Goal: Task Accomplishment & Management: Use online tool/utility

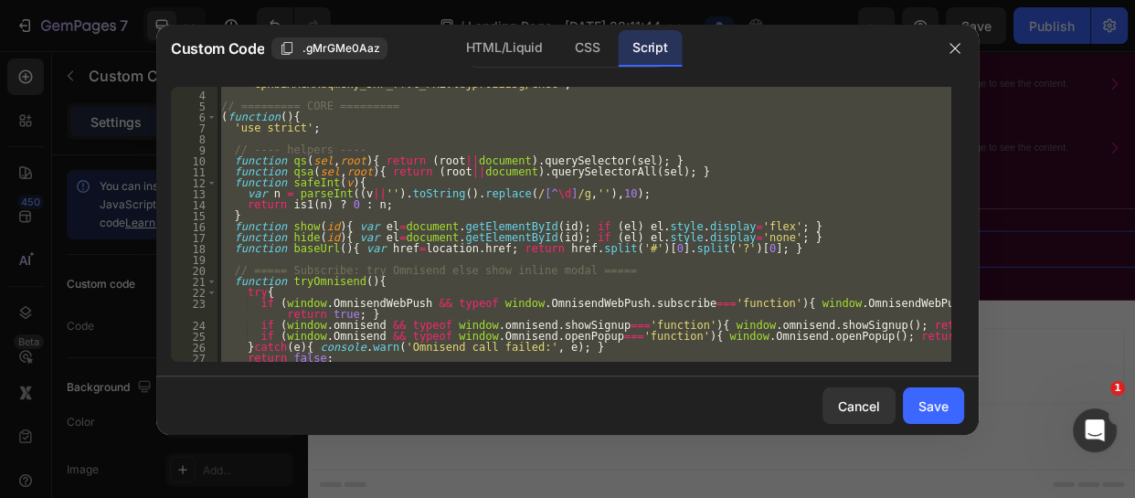
scroll to position [32, 0]
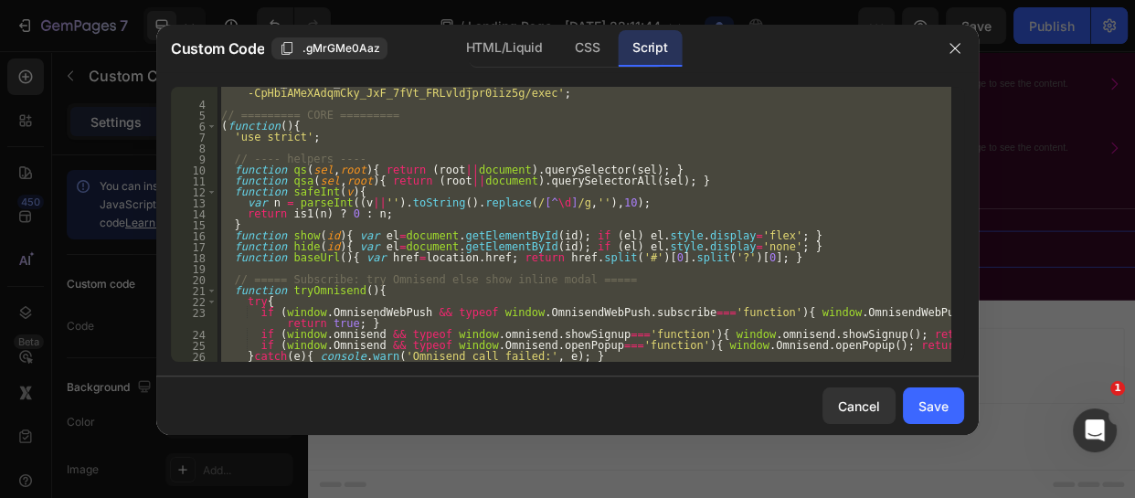
click at [341, 204] on div "var SHEET_COMMENT_URL = '[URL][DOMAIN_NAME] -CpHbiAMeXAdqmCky_JxF_7fVt_FRLvldjp…" at bounding box center [584, 224] width 734 height 275
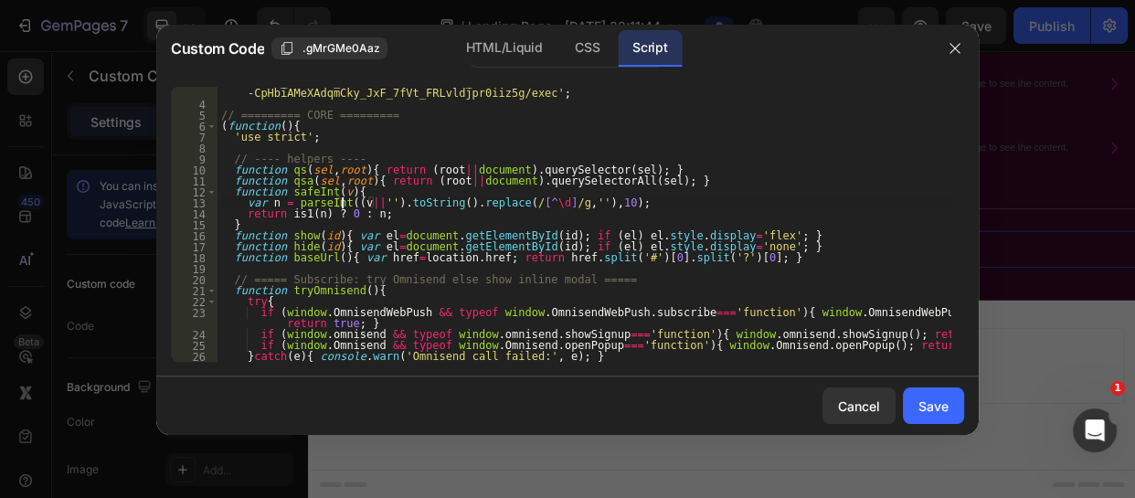
click at [341, 204] on div "var SHEET_COMMENT_URL = '[URL][DOMAIN_NAME] -CpHbiAMeXAdqmCky_JxF_7fVt_FRLvldjp…" at bounding box center [584, 231] width 734 height 308
click at [370, 199] on div "var SHEET_COMMENT_URL = '[URL][DOMAIN_NAME] -CpHbiAMeXAdqmCky_JxF_7fVt_FRLvldjp…" at bounding box center [584, 231] width 734 height 308
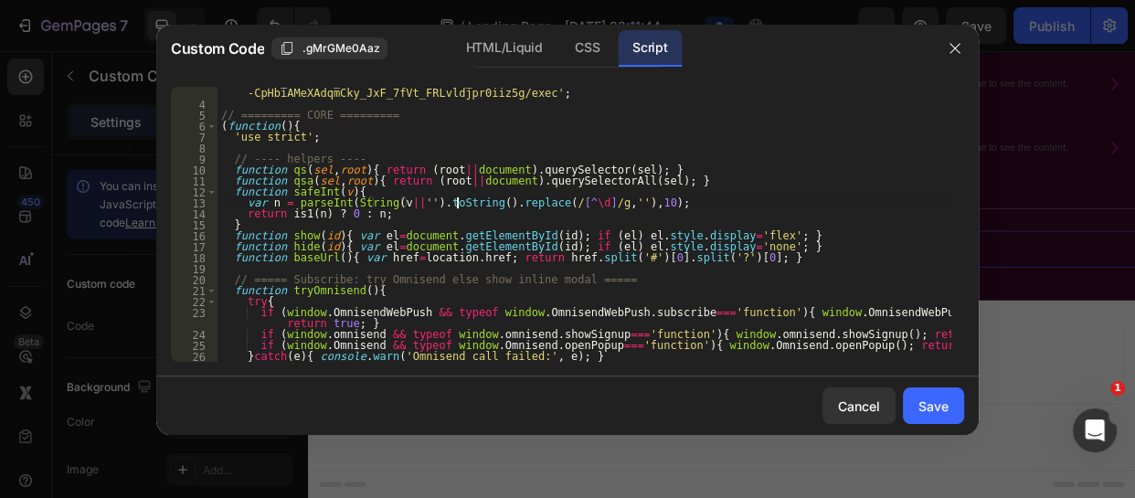
click at [457, 206] on div "var SHEET_COMMENT_URL = '[URL][DOMAIN_NAME] -CpHbiAMeXAdqmCky_JxF_7fVt_FRLvldjp…" at bounding box center [584, 231] width 734 height 308
click at [468, 204] on div "var SHEET_COMMENT_URL = '[URL][DOMAIN_NAME] -CpHbiAMeXAdqmCky_JxF_7fVt_FRLvldjp…" at bounding box center [584, 231] width 734 height 308
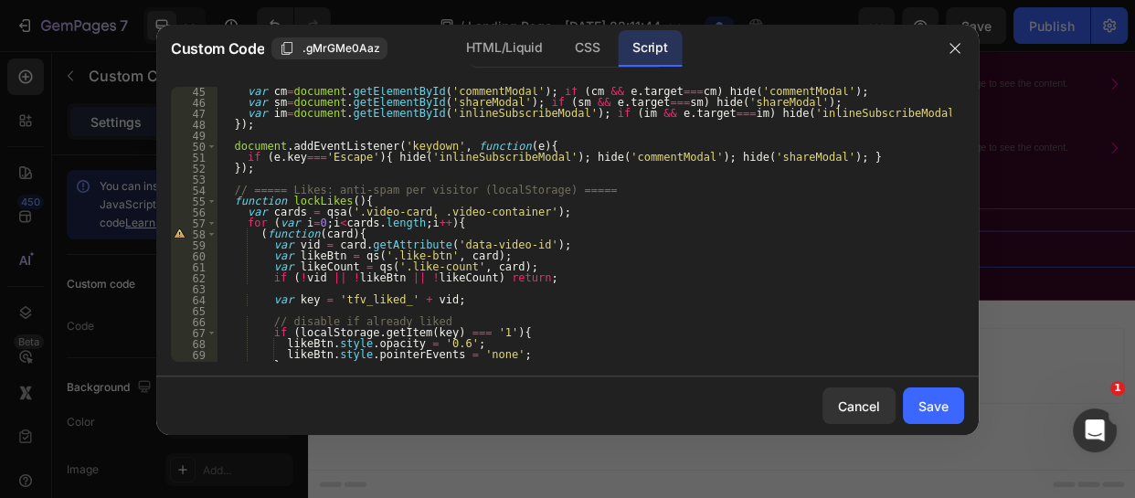
scroll to position [504, 0]
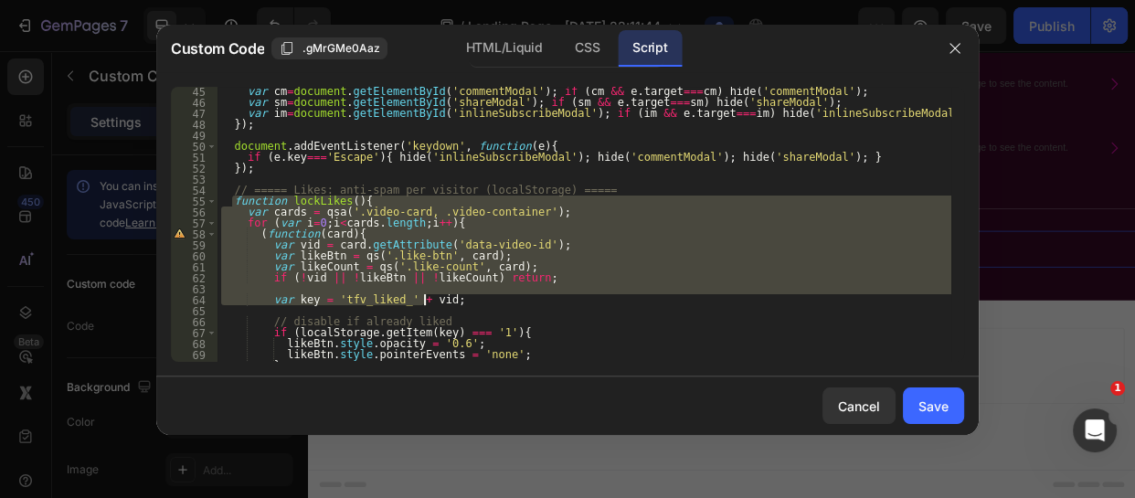
drag, startPoint x: 229, startPoint y: 199, endPoint x: 435, endPoint y: 303, distance: 230.5
click at [435, 303] on div "var cm = document . getElementById ( 'commentModal' ) ; if ( cm && e . target =…" at bounding box center [584, 234] width 734 height 297
paste textarea "}"
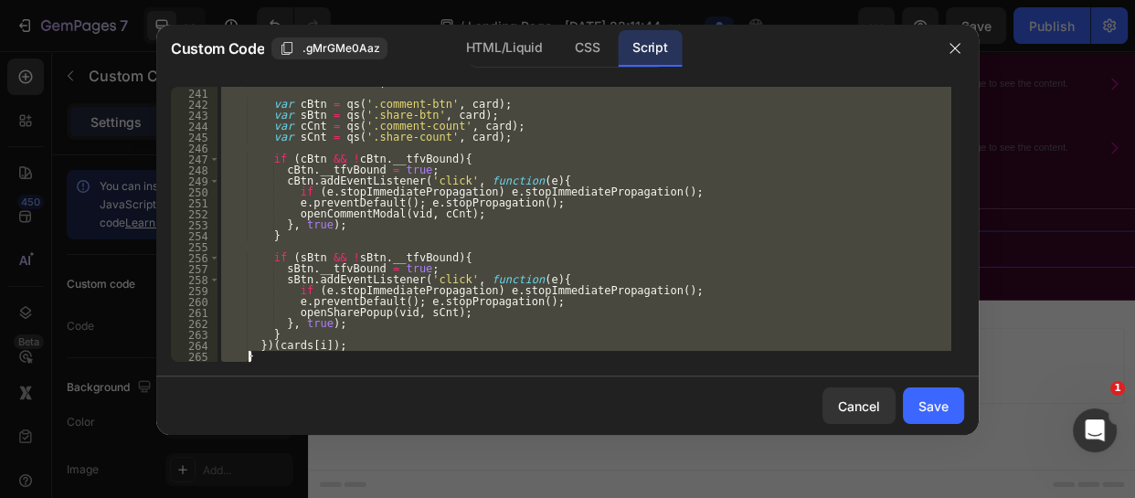
scroll to position [2696, 0]
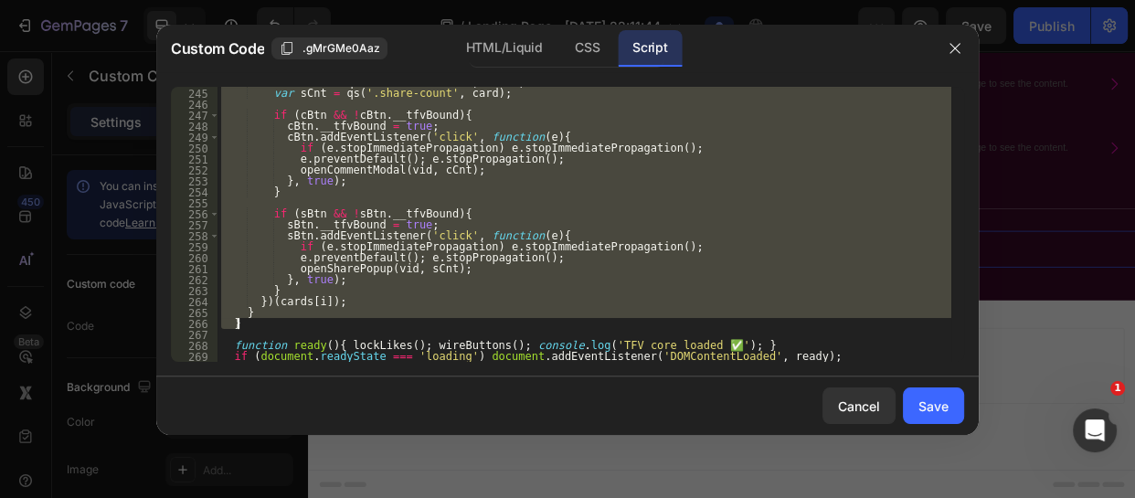
drag, startPoint x: 229, startPoint y: 207, endPoint x: 334, endPoint y: 326, distance: 158.6
click at [334, 326] on div "var cCnt = qs ( '.comment-count' , card ) ; var sCnt = qs ( '.share-count' , ca…" at bounding box center [584, 225] width 734 height 297
paste textarea
type textarea "}"
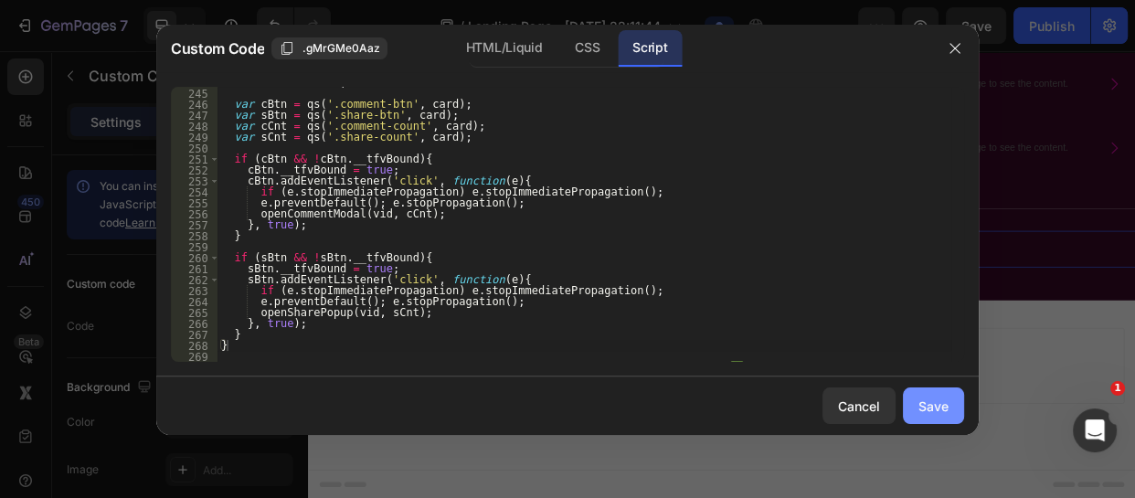
click at [927, 389] on button "Save" at bounding box center [933, 405] width 61 height 37
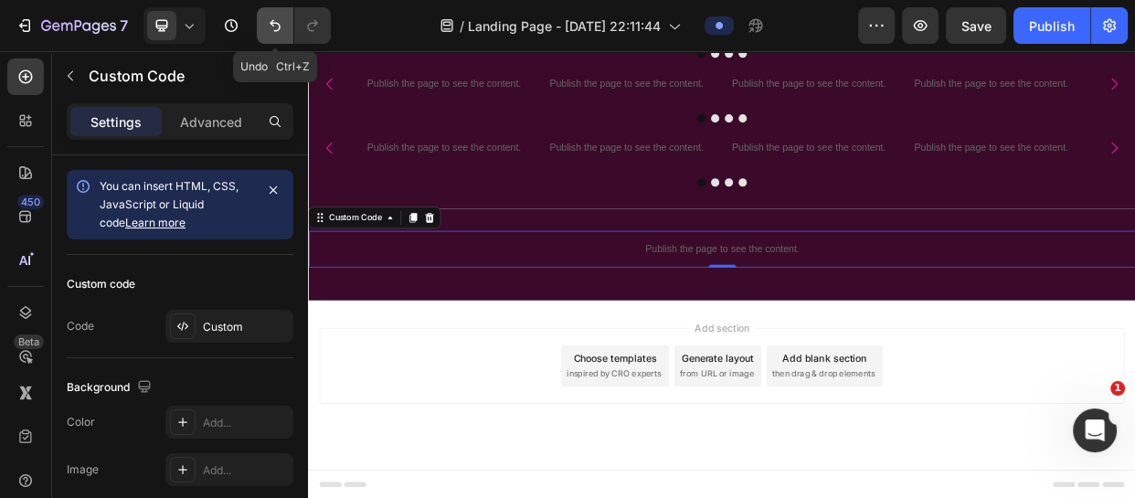
click at [273, 14] on button "Undo/Redo" at bounding box center [275, 25] width 37 height 37
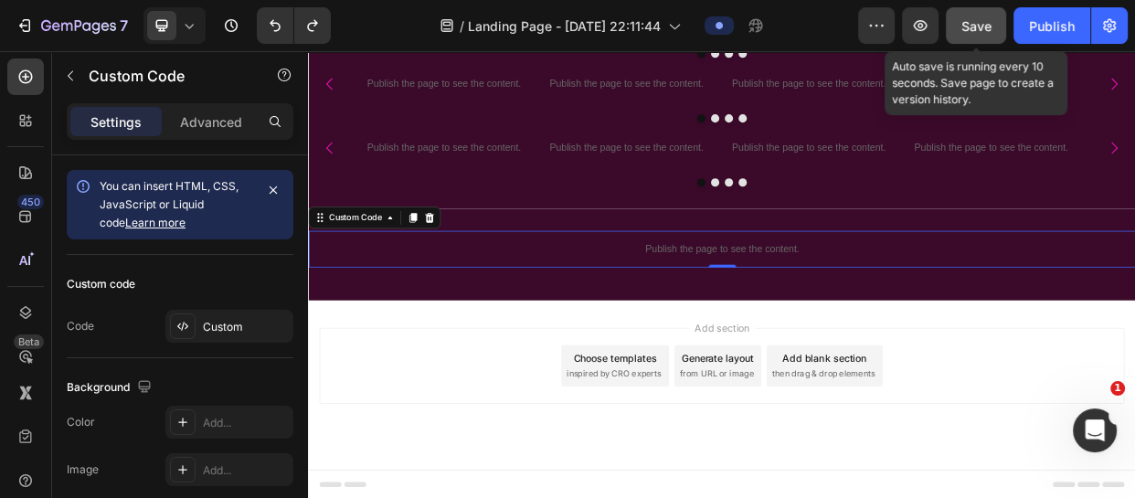
click at [977, 22] on span "Save" at bounding box center [976, 26] width 30 height 16
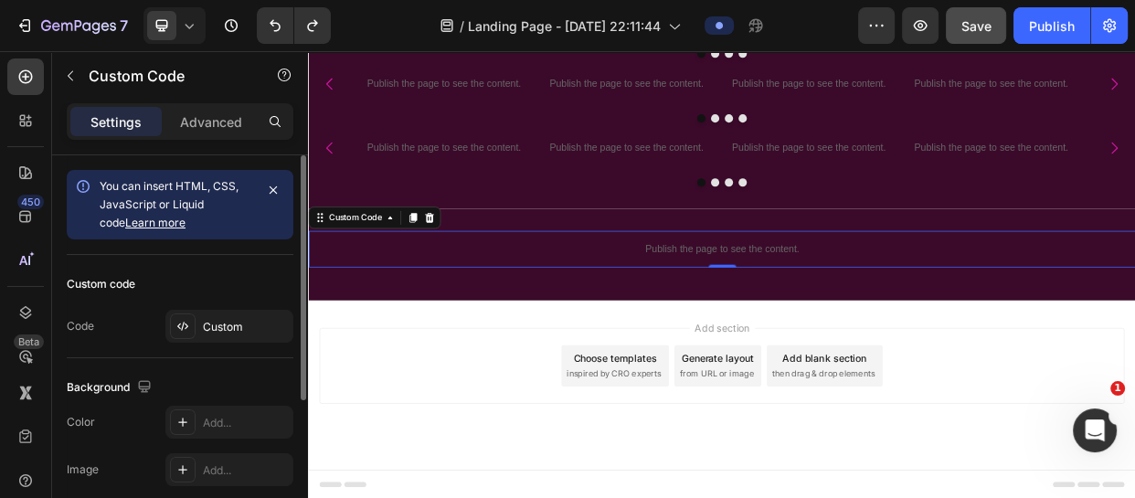
click at [240, 307] on div "Custom code Code Custom" at bounding box center [180, 306] width 227 height 103
click at [236, 320] on div "Custom" at bounding box center [246, 327] width 86 height 16
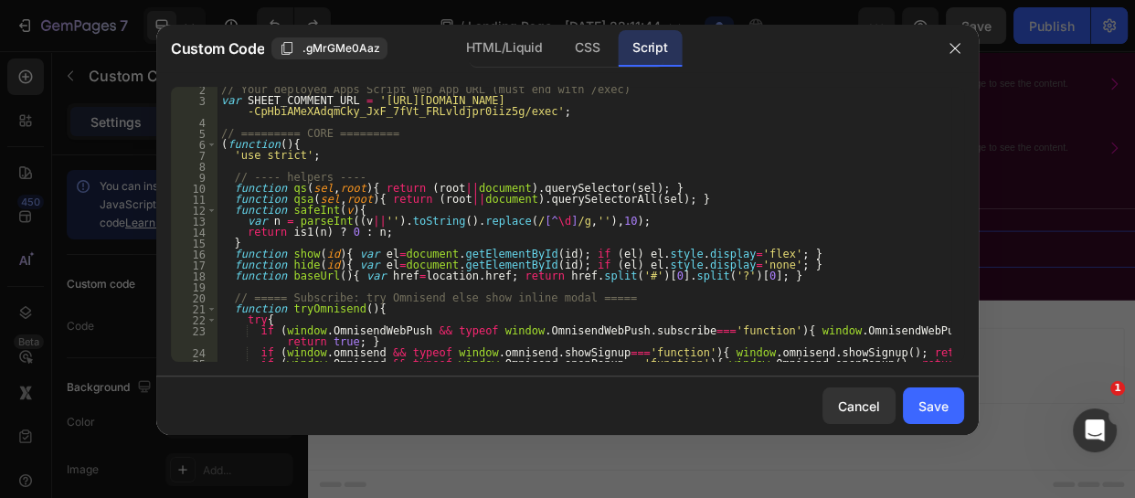
scroll to position [0, 0]
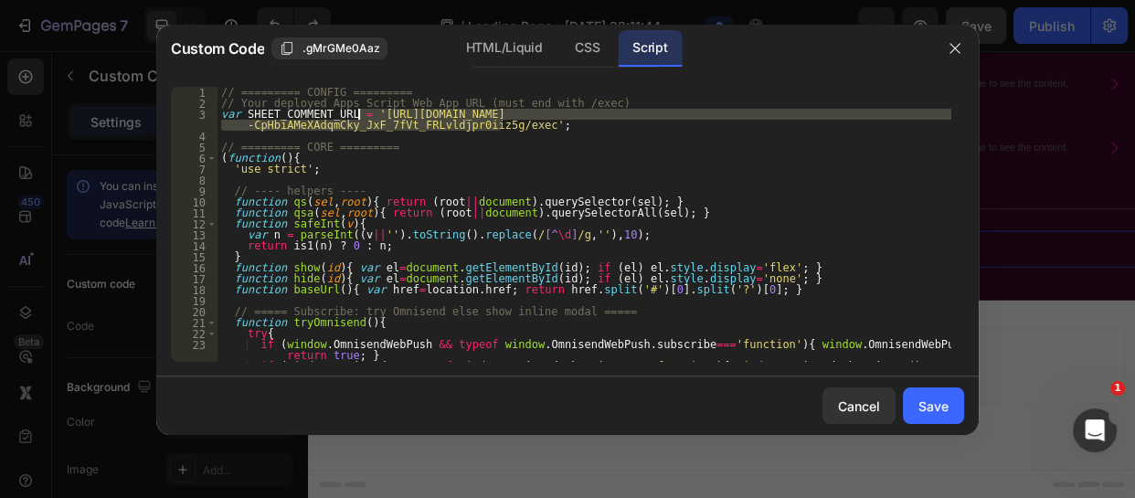
drag, startPoint x: 501, startPoint y: 122, endPoint x: 356, endPoint y: 112, distance: 144.7
click at [356, 112] on div "// ========= CONFIG ========= // Your deployed Apps Script Web App URL (must en…" at bounding box center [584, 235] width 734 height 297
paste textarea "z1wJ7fZM0YZ5KnEhRaT_3IoboNTt_YP2-Ri_Nvcxmwg62iWmaJZUCoHCq3C8D_xZwf8"
type textarea "var SHEET_COMMENT_URL = '[URL][DOMAIN_NAME]';"
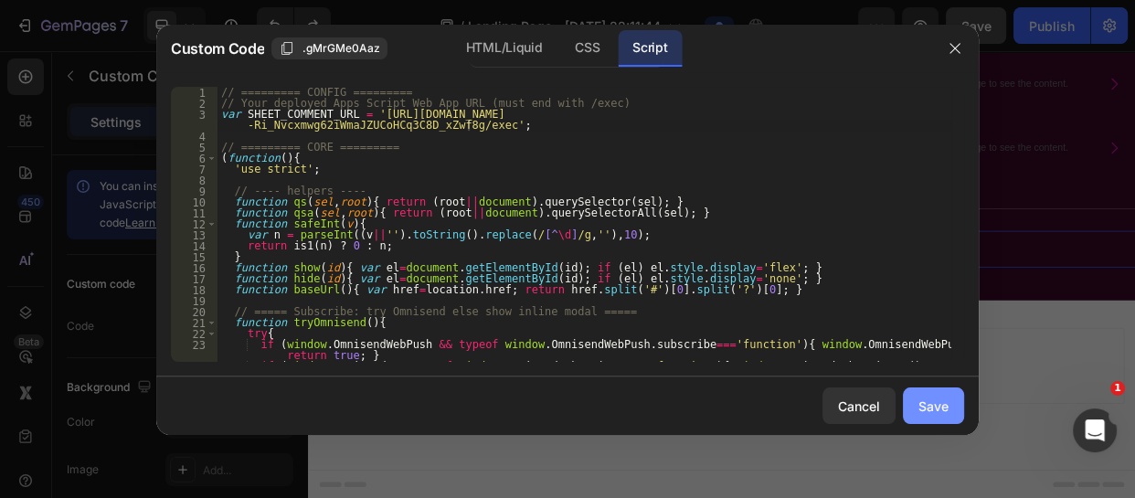
click at [926, 411] on div "Save" at bounding box center [933, 406] width 30 height 19
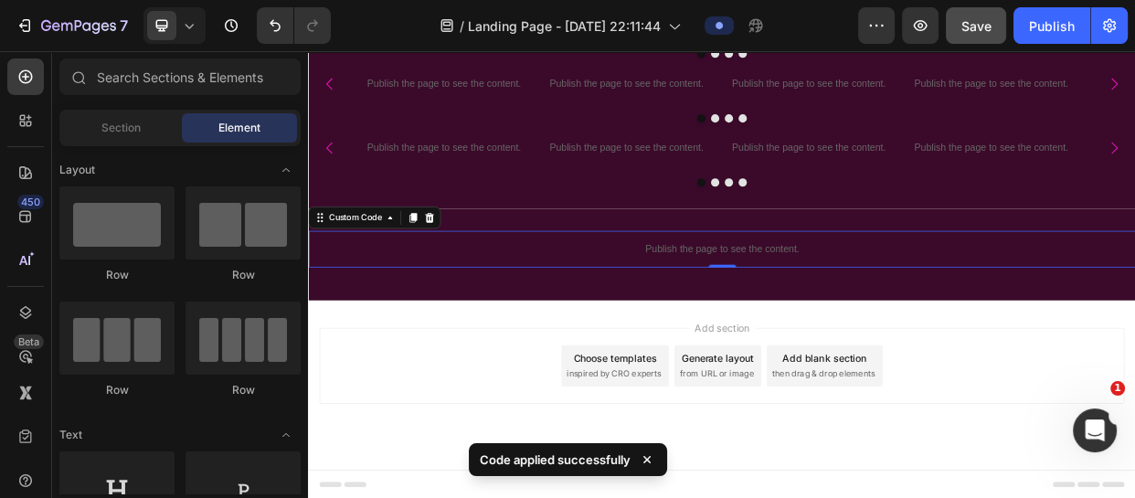
scroll to position [625, 0]
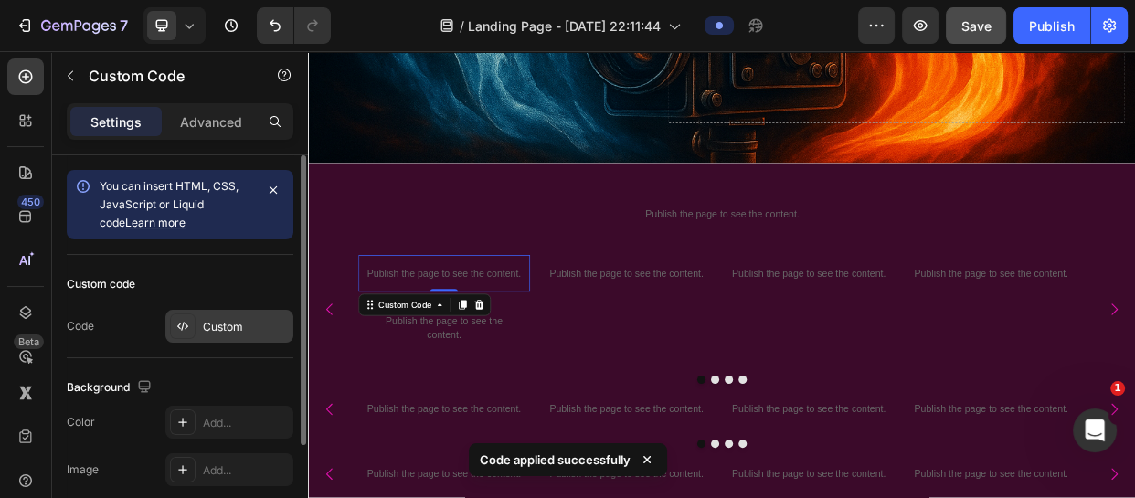
click at [214, 323] on div "Custom" at bounding box center [246, 327] width 86 height 16
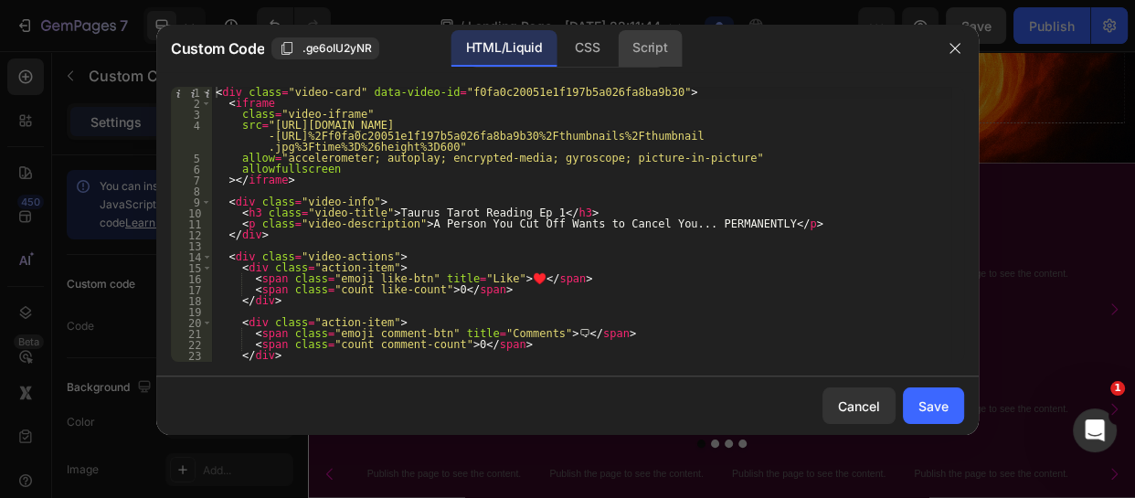
click at [647, 48] on div "Script" at bounding box center [650, 48] width 64 height 37
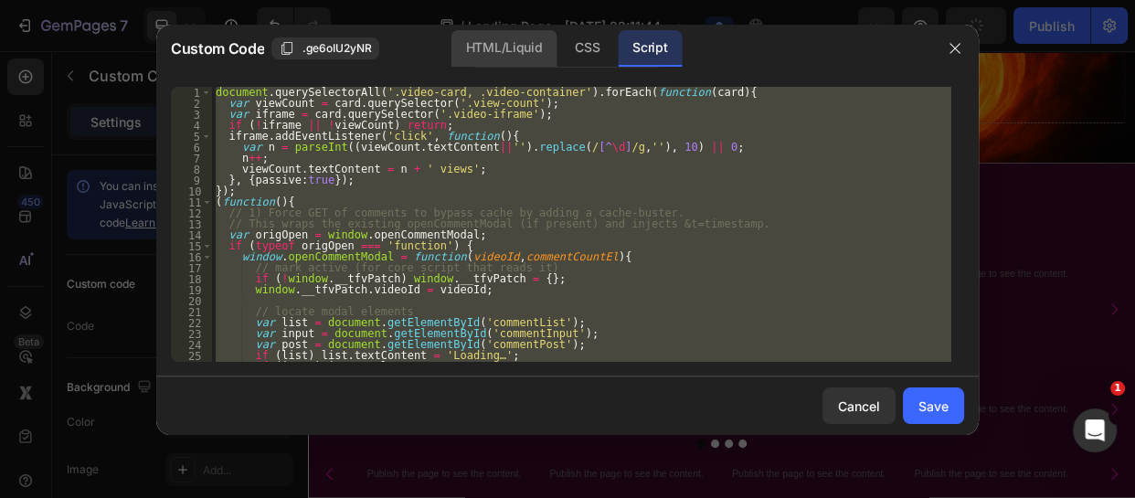
click at [560, 46] on div "HTML/Liquid" at bounding box center [587, 48] width 54 height 37
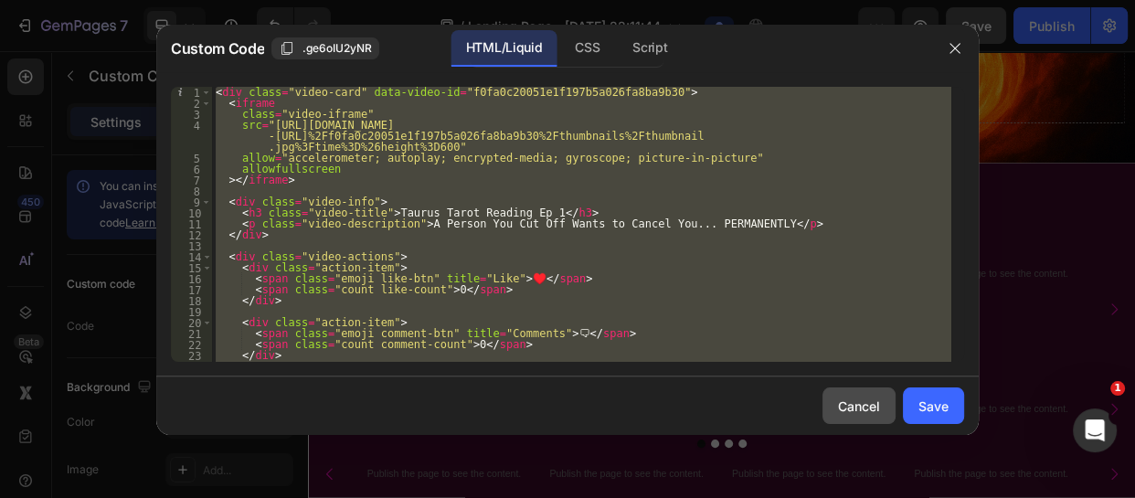
click at [848, 413] on div "Cancel" at bounding box center [859, 406] width 42 height 19
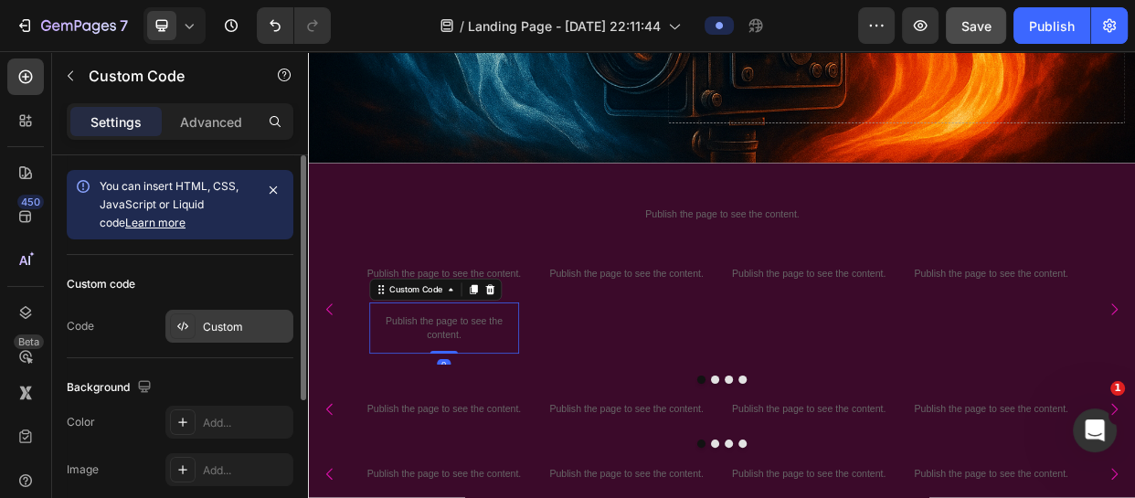
click at [249, 323] on div "Custom" at bounding box center [246, 327] width 86 height 16
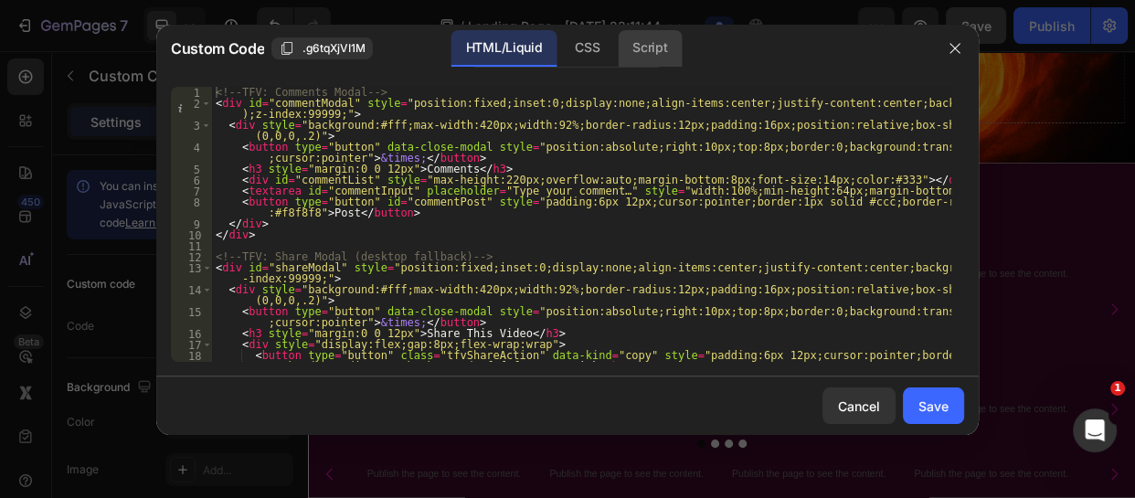
click at [655, 38] on div "Script" at bounding box center [650, 48] width 64 height 37
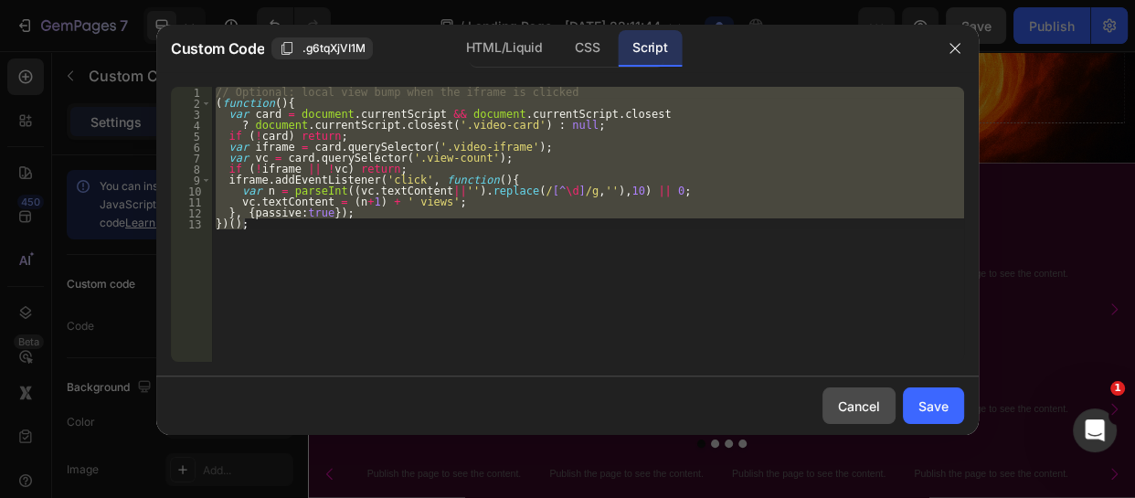
click at [844, 390] on button "Cancel" at bounding box center [858, 405] width 73 height 37
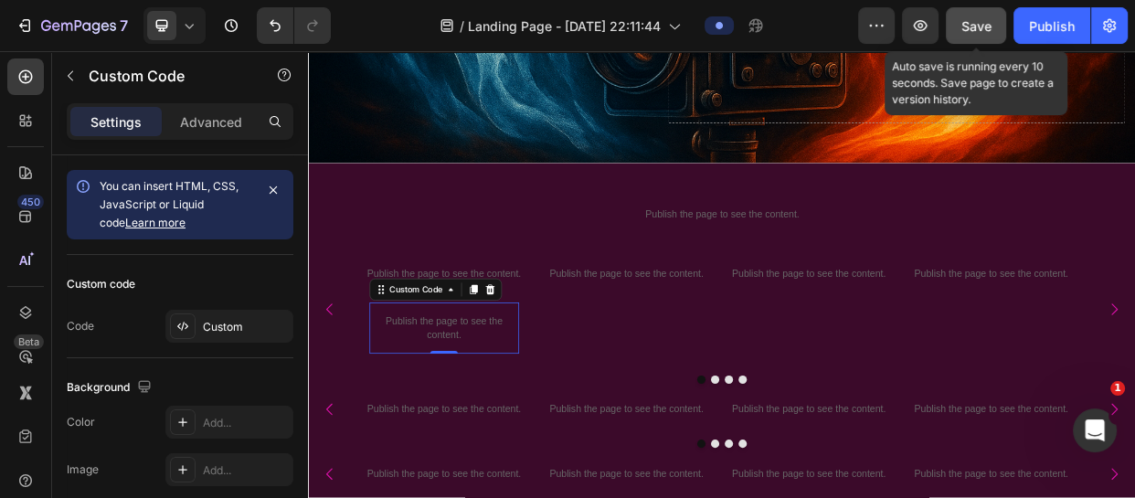
click at [971, 24] on span "Save" at bounding box center [976, 26] width 30 height 16
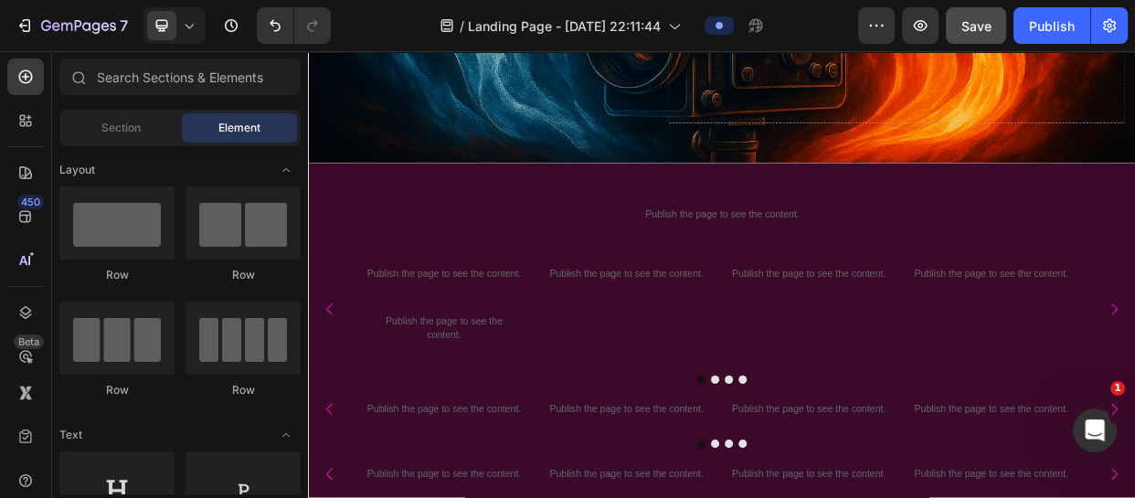
scroll to position [1142, 0]
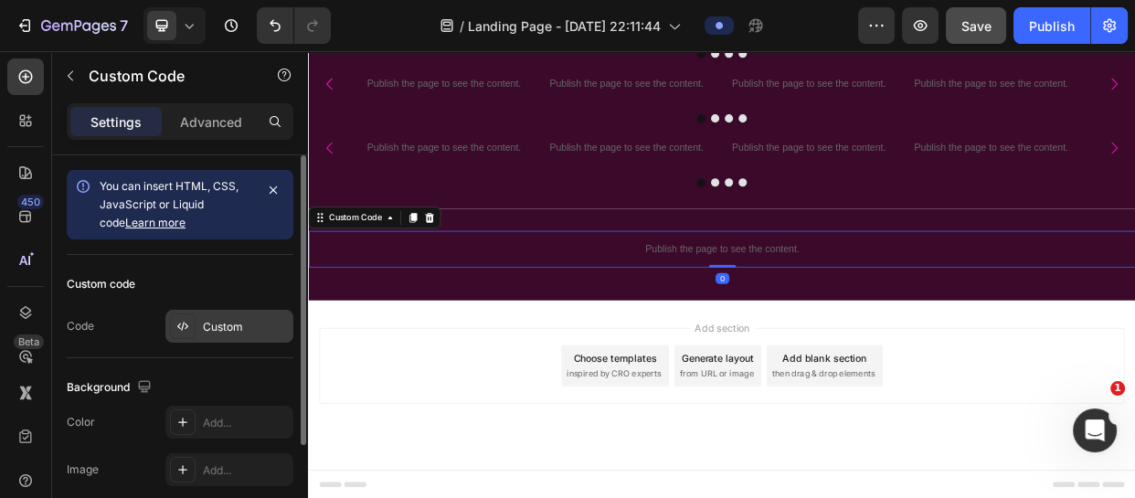
click at [224, 326] on div "Custom" at bounding box center [246, 327] width 86 height 16
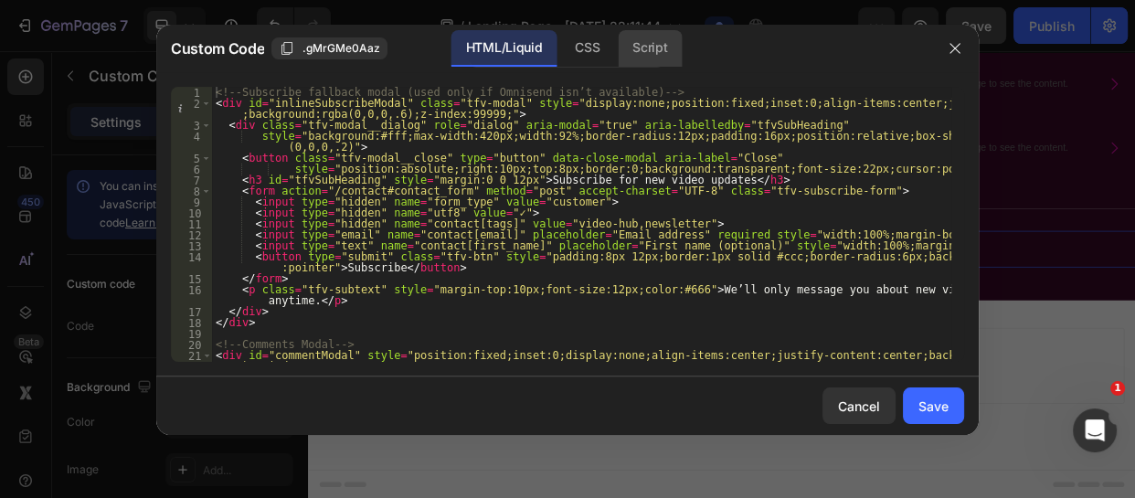
click at [670, 43] on div "Script" at bounding box center [650, 48] width 64 height 37
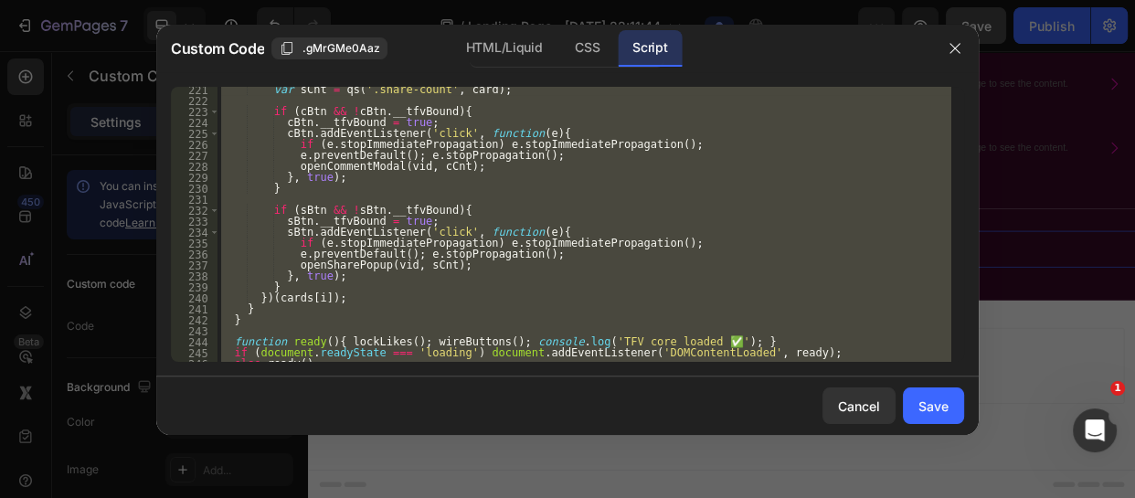
scroll to position [2455, 0]
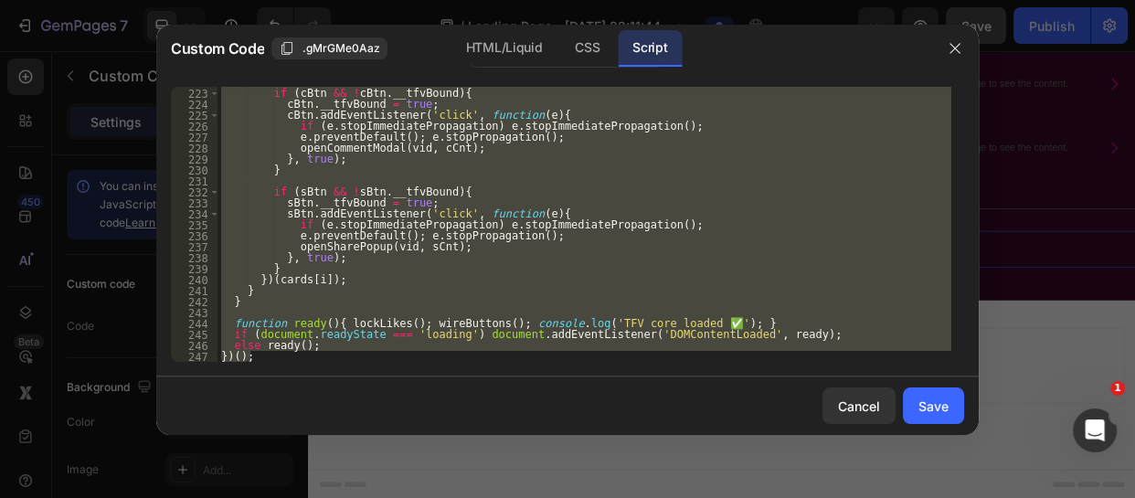
click at [248, 355] on div "if ( cBtn && ! cBtn . __tfvBound ) { cBtn . __tfvBound = true ; cBtn . addEvent…" at bounding box center [584, 224] width 734 height 275
type textarea "})();"
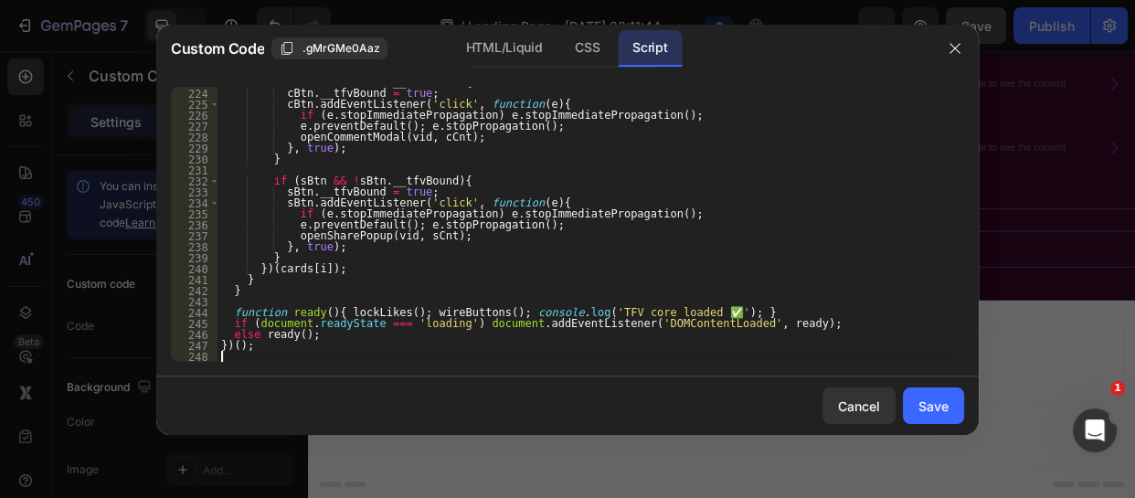
scroll to position [2466, 0]
paste textarea
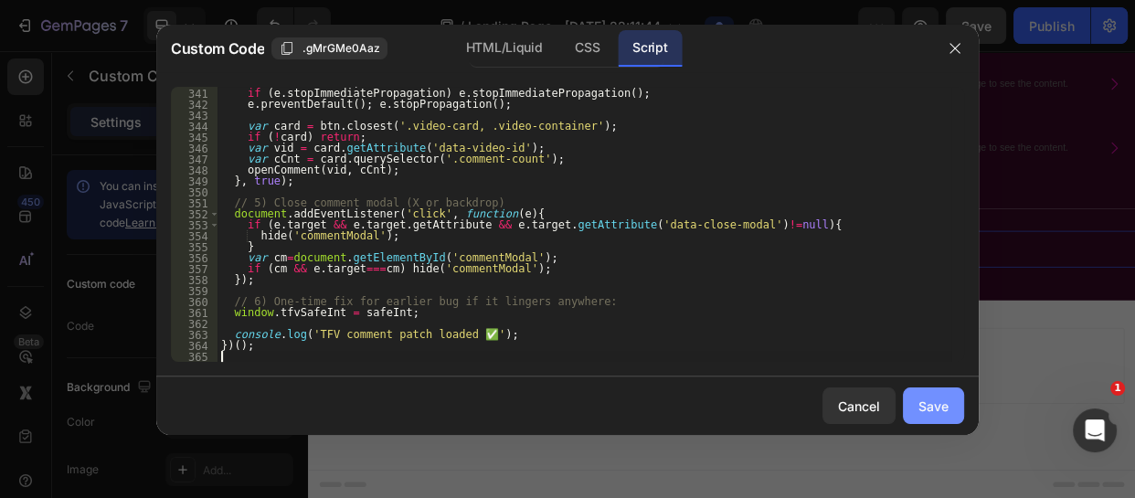
click at [942, 408] on div "Save" at bounding box center [933, 406] width 30 height 19
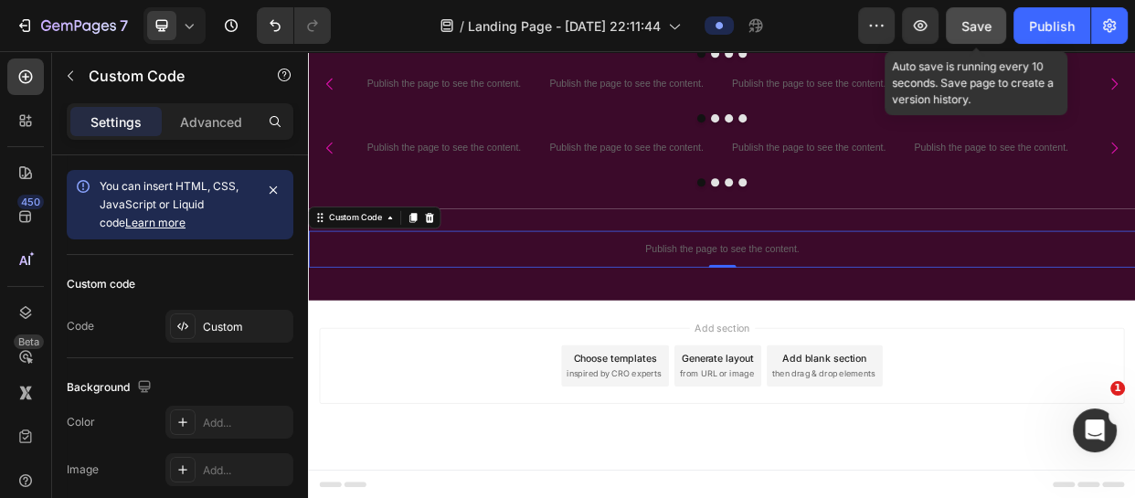
click at [978, 35] on div "Save" at bounding box center [976, 25] width 30 height 19
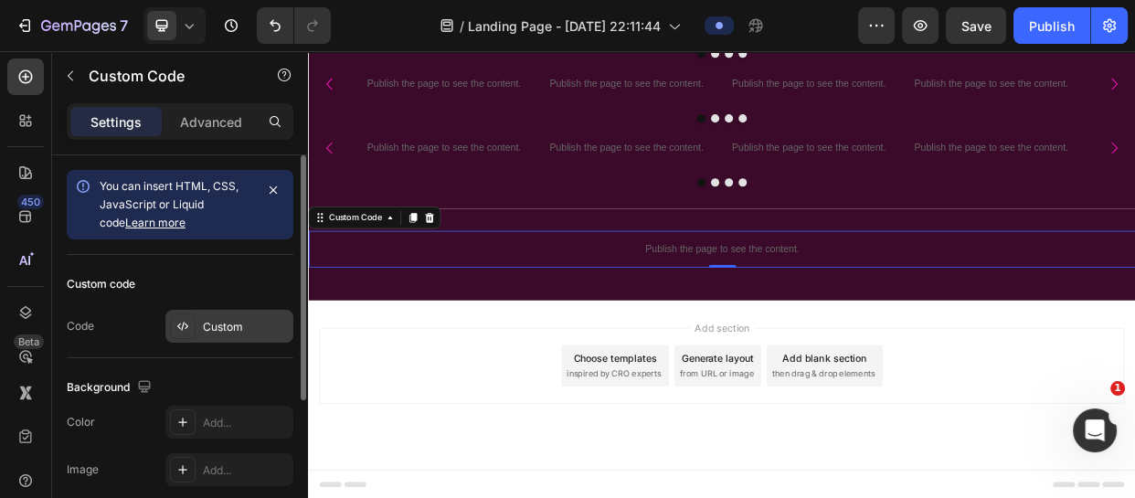
click at [192, 330] on div at bounding box center [183, 326] width 26 height 26
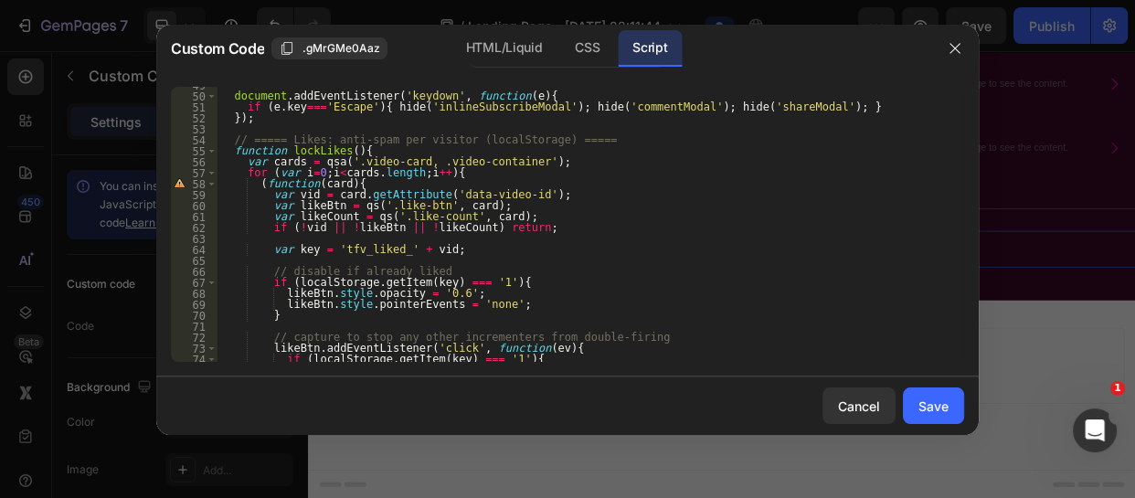
scroll to position [553, 0]
click at [211, 186] on span at bounding box center [212, 186] width 10 height 11
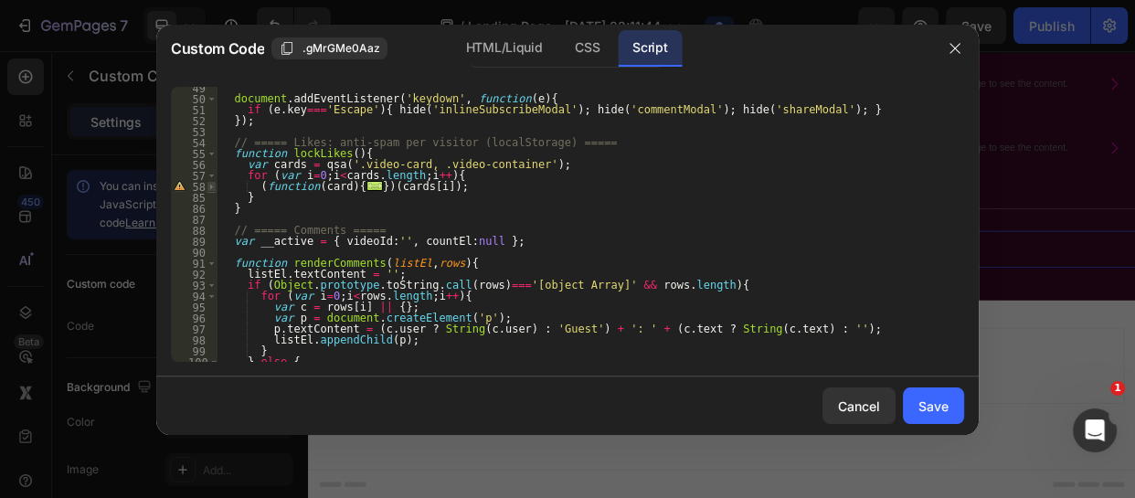
click at [211, 186] on span at bounding box center [212, 186] width 10 height 11
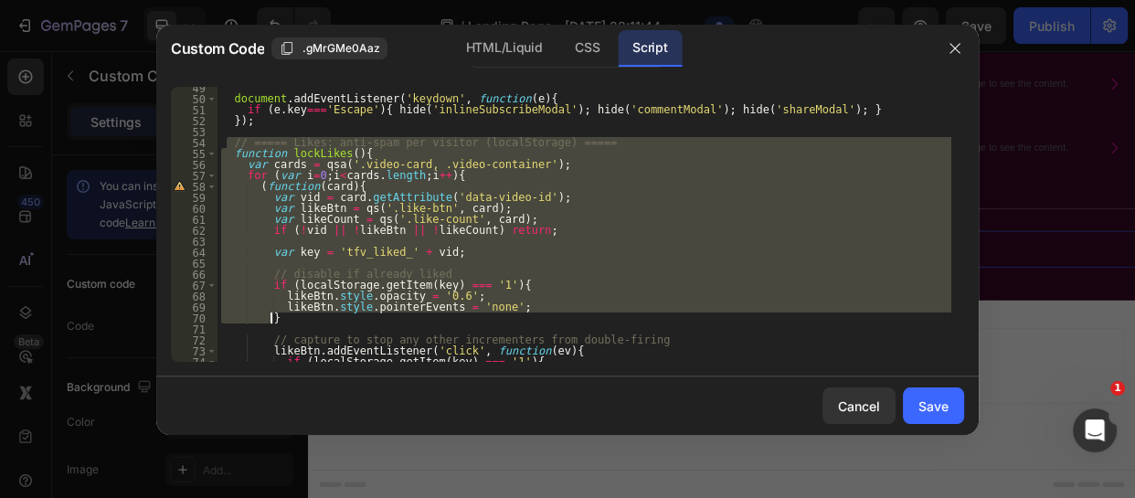
drag, startPoint x: 228, startPoint y: 141, endPoint x: 389, endPoint y: 322, distance: 242.1
click at [389, 322] on div "document . addEventListener ( 'keydown' , function ( e ) { if ( e . key === 'Es…" at bounding box center [584, 230] width 734 height 297
type textarea "likeBtn.style.pointerEvents = 'none'; }"
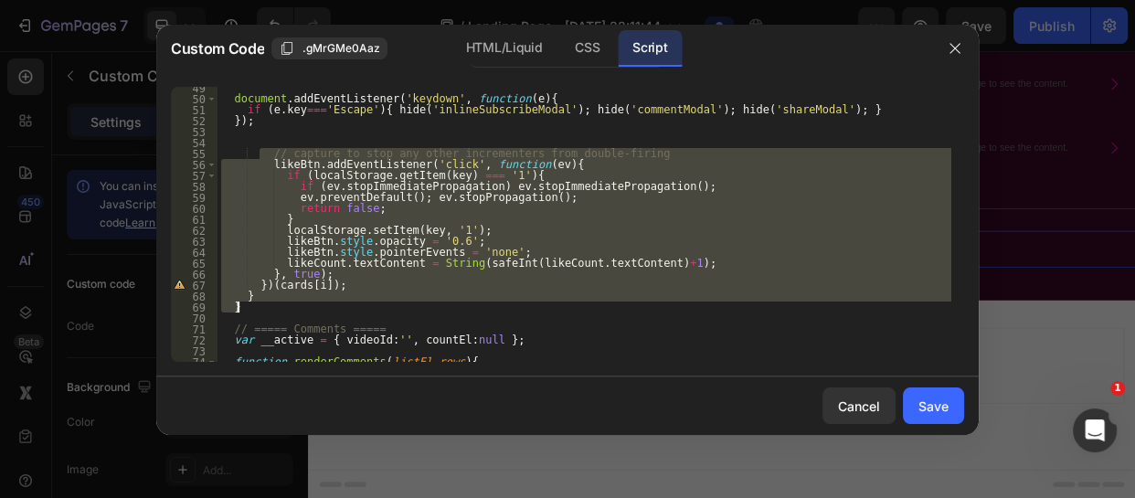
drag, startPoint x: 260, startPoint y: 150, endPoint x: 386, endPoint y: 307, distance: 201.5
click at [386, 307] on div "document . addEventListener ( 'keydown' , function ( e ) { if ( e . key === 'Es…" at bounding box center [584, 230] width 734 height 297
type textarea "} }"
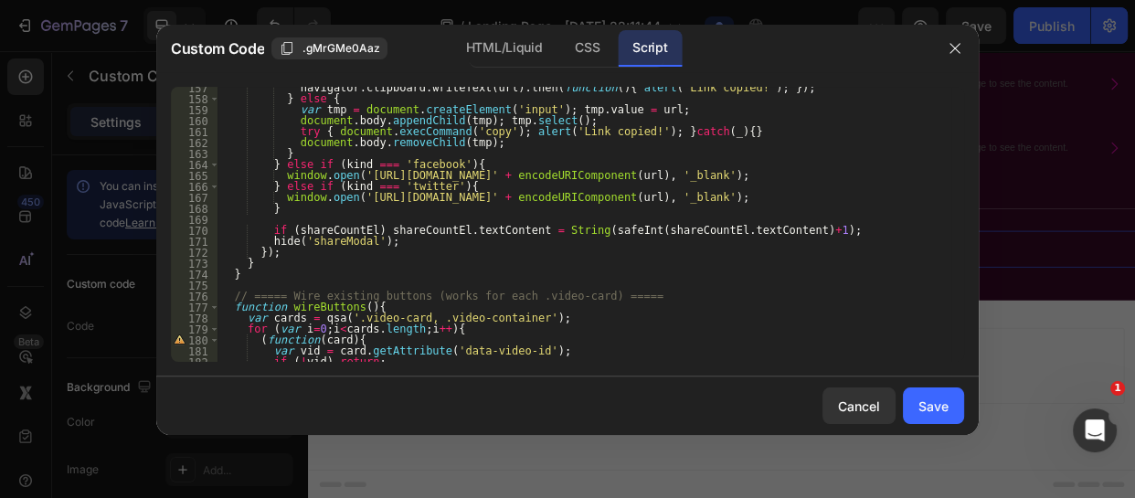
scroll to position [1881, 0]
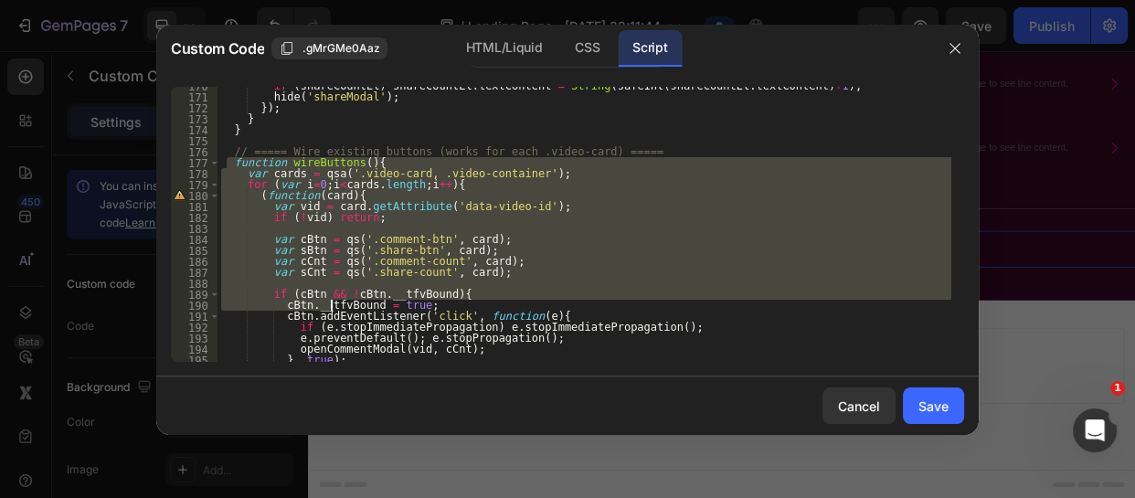
drag, startPoint x: 228, startPoint y: 164, endPoint x: 329, endPoint y: 305, distance: 173.5
click at [329, 305] on div "if ( shareCountEl ) shareCountEl . textContent = String ( safeInt ( shareCountE…" at bounding box center [584, 228] width 734 height 297
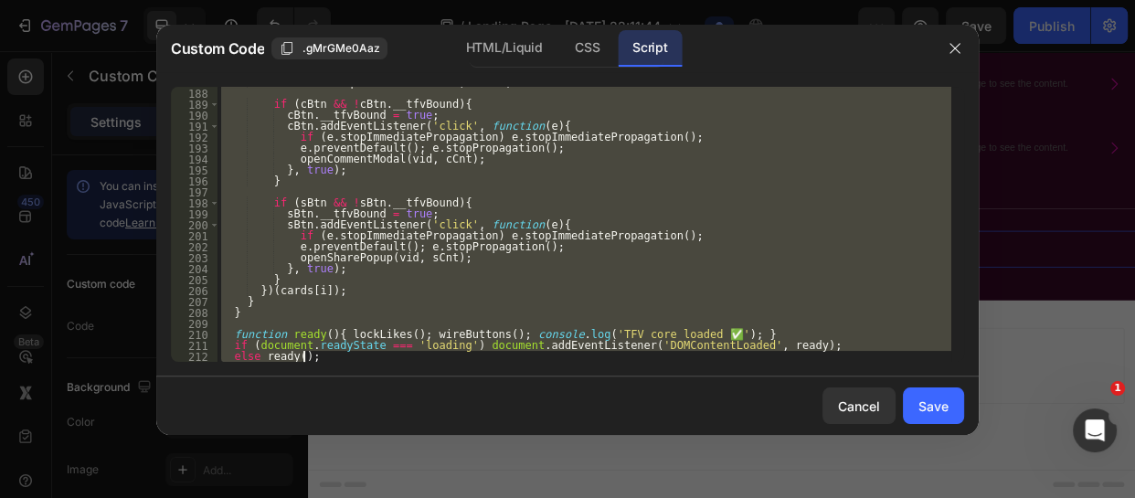
scroll to position [2072, 0]
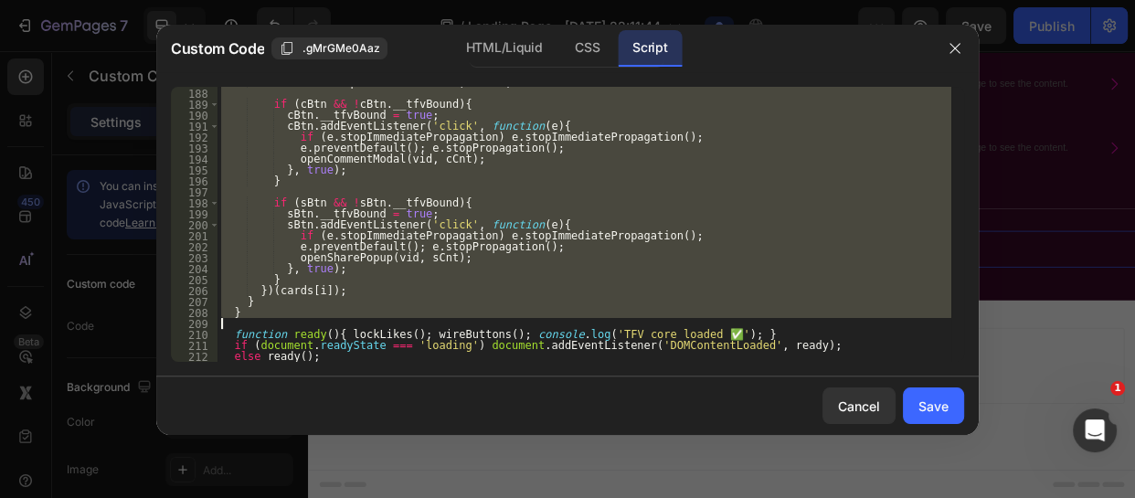
drag, startPoint x: 225, startPoint y: 154, endPoint x: 369, endPoint y: 320, distance: 220.2
click at [369, 320] on div "var sCnt = qs ( '.share-count' , card ) ; if ( cBtn && ! cBtn . __tfvBound ) { …" at bounding box center [584, 225] width 734 height 297
type textarea "}"
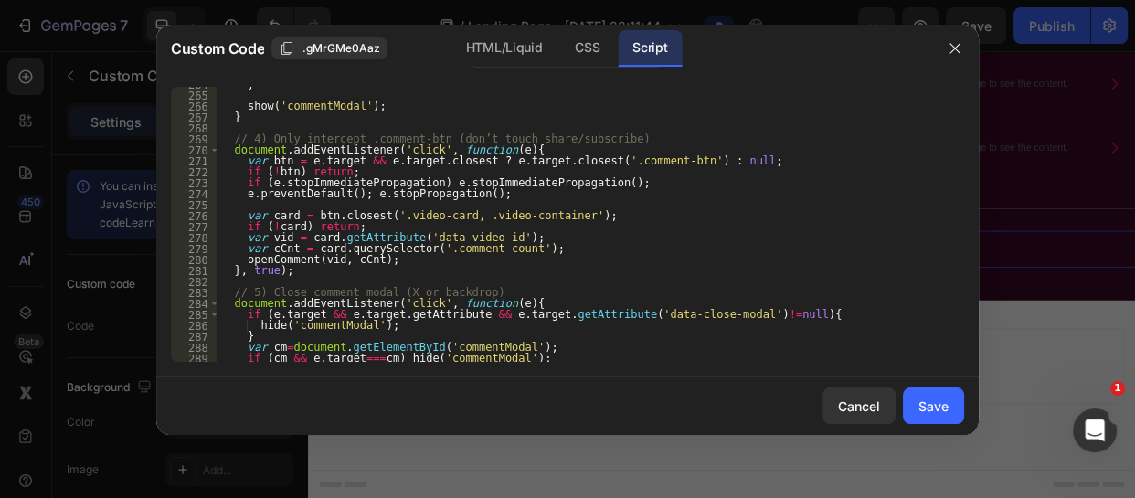
scroll to position [3015, 0]
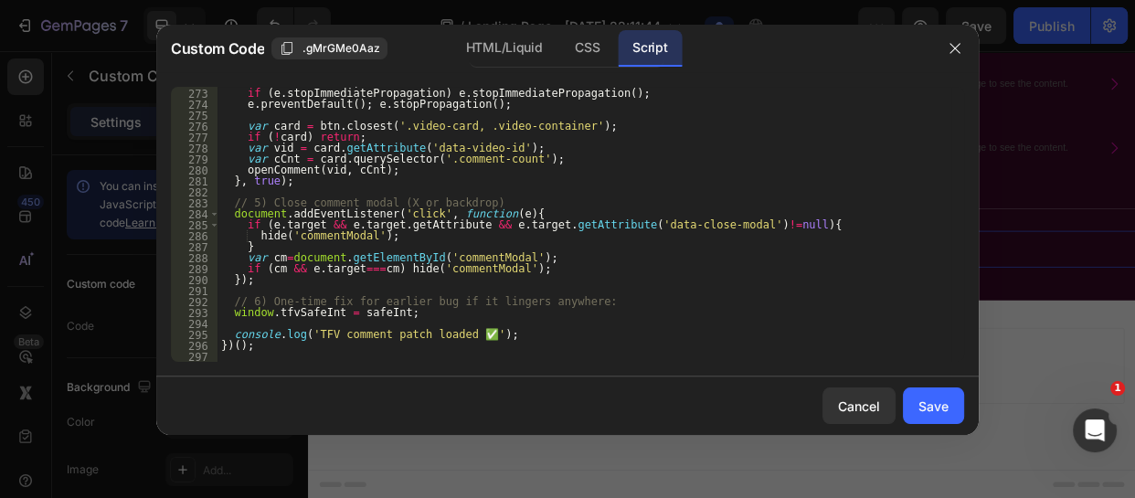
click at [223, 359] on div "if ( ! btn ) return ; if ( e . stopImmediatePropagation ) e . stopImmediateProp…" at bounding box center [584, 225] width 734 height 297
paste textarea "})();"
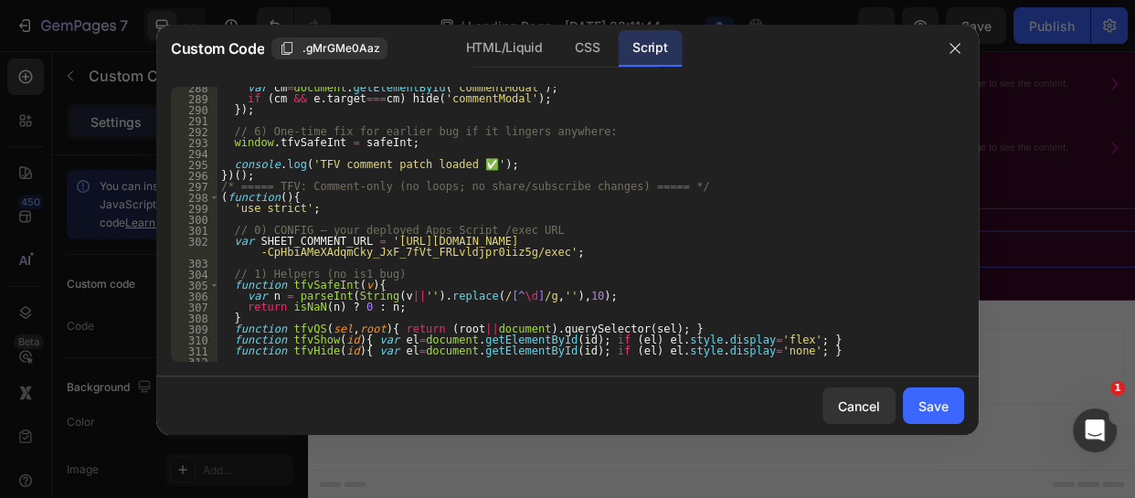
scroll to position [3168, 0]
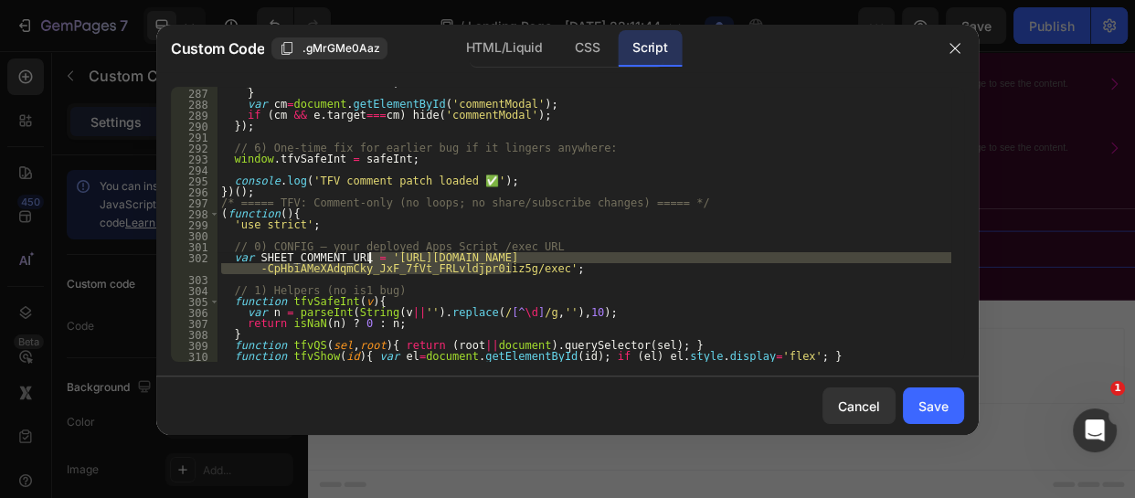
drag, startPoint x: 512, startPoint y: 271, endPoint x: 366, endPoint y: 256, distance: 146.1
click at [366, 256] on div "hide ( 'commentModal' ) ; } var cm = document . getElementById ( 'commentModal'…" at bounding box center [584, 225] width 734 height 297
paste textarea "z1wJ7fZM0YZ5KnEhRaT_3IoboNTt_YP2-Ri_Nvcxmwg62iWmaJZUCoHCq3C8D_xZwf8"
type textarea "var SHEET_COMMENT_URL = '[URL][DOMAIN_NAME]';"
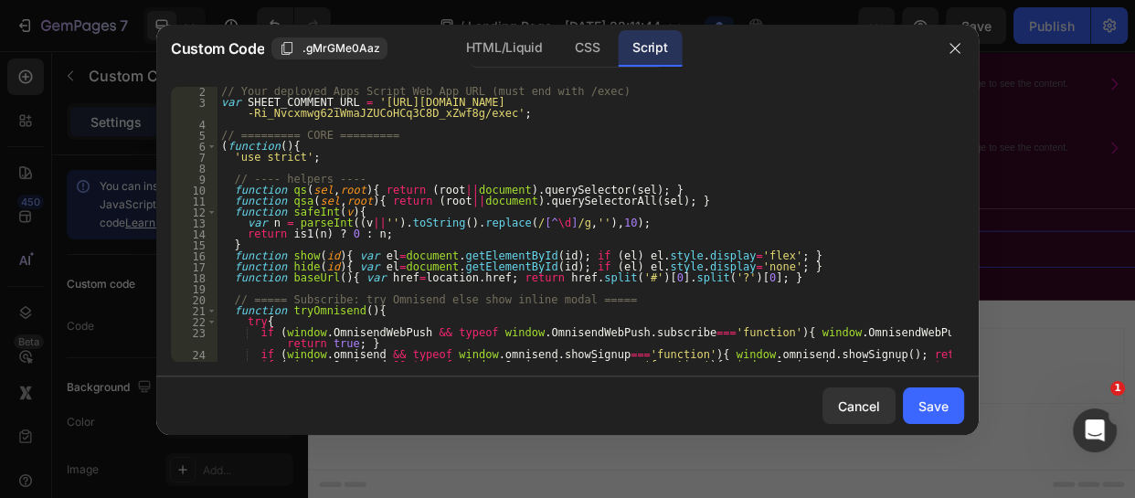
scroll to position [0, 0]
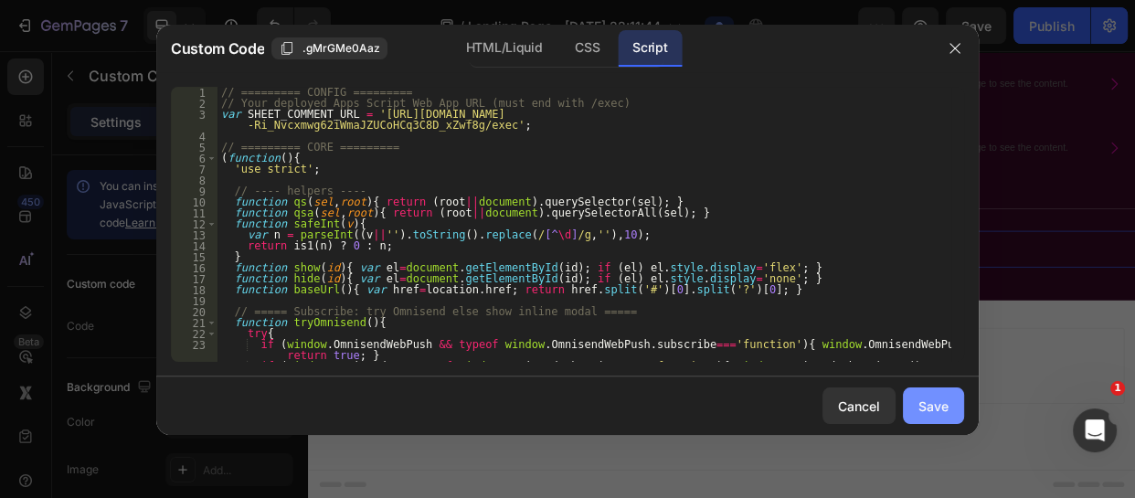
click at [939, 401] on div "Save" at bounding box center [933, 406] width 30 height 19
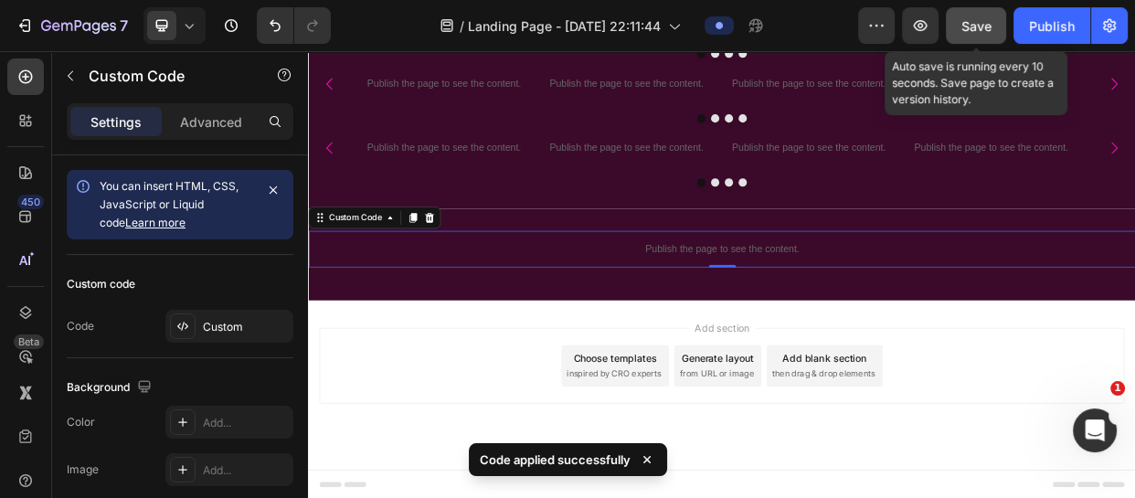
click at [972, 13] on button "Save" at bounding box center [976, 25] width 60 height 37
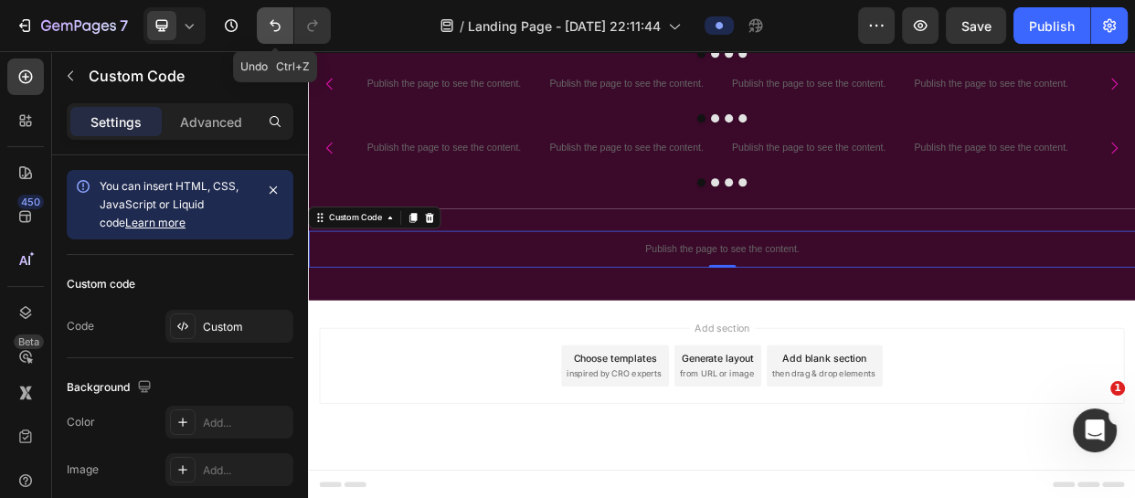
click at [266, 26] on icon "Undo/Redo" at bounding box center [275, 25] width 18 height 18
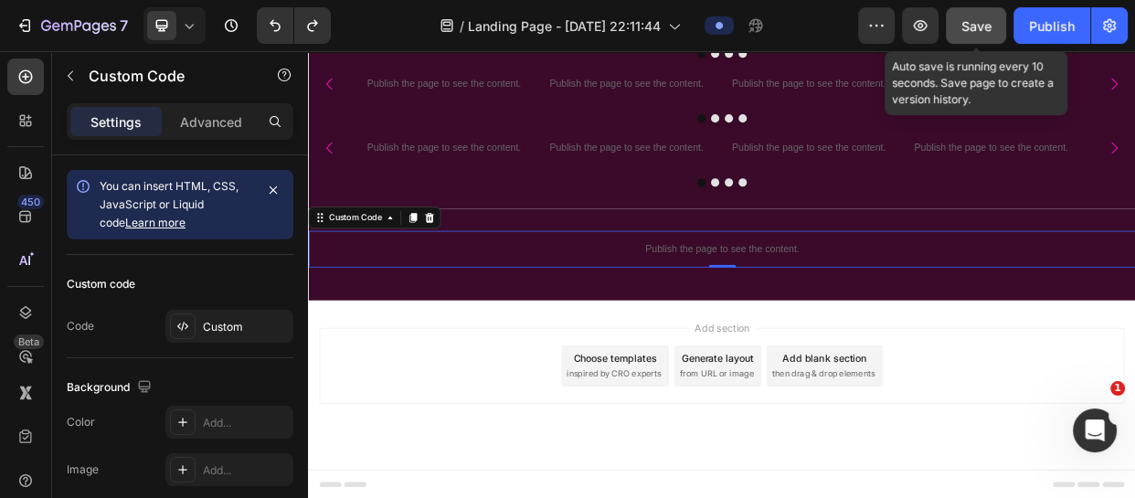
click at [964, 25] on span "Save" at bounding box center [976, 26] width 30 height 16
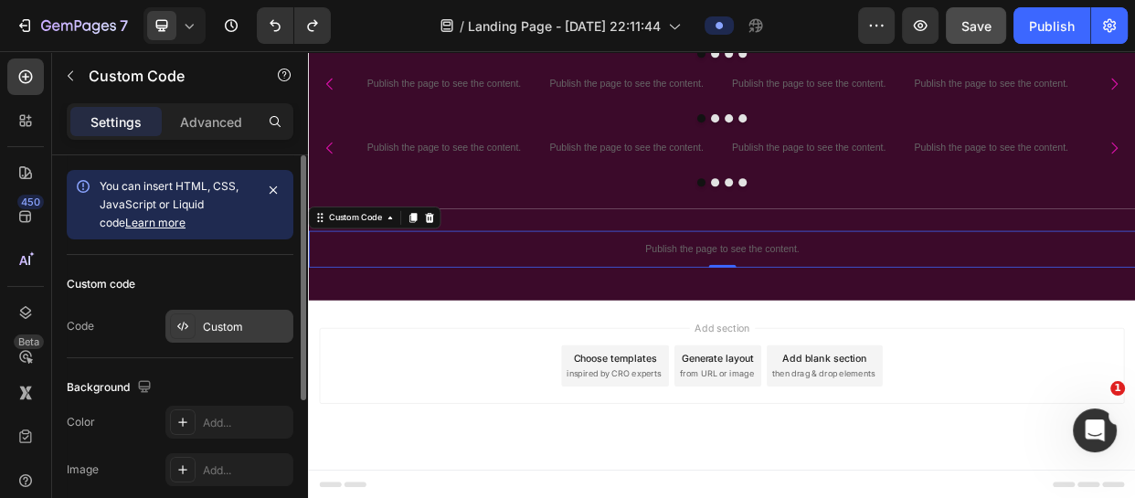
click at [225, 319] on div "Custom" at bounding box center [246, 327] width 86 height 16
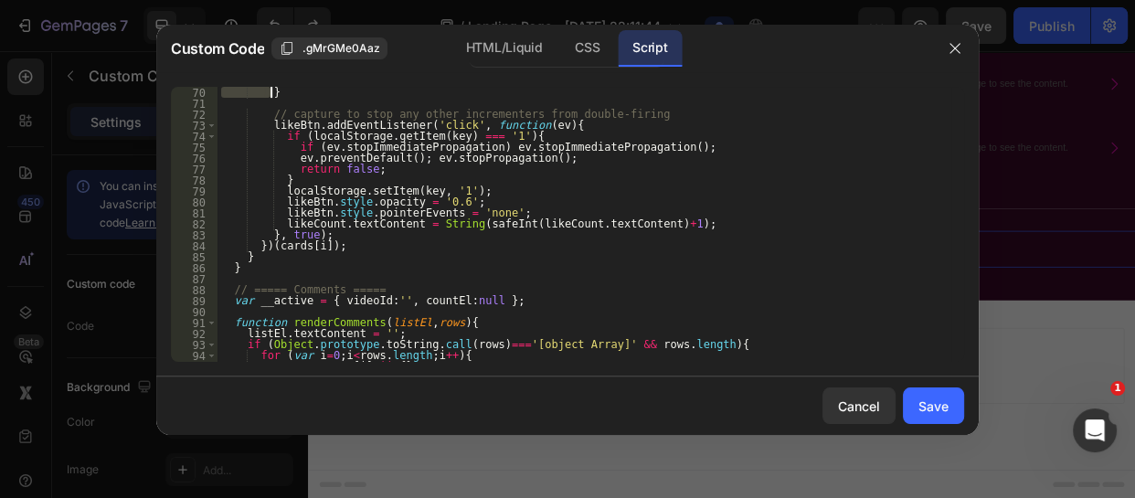
scroll to position [734, 0]
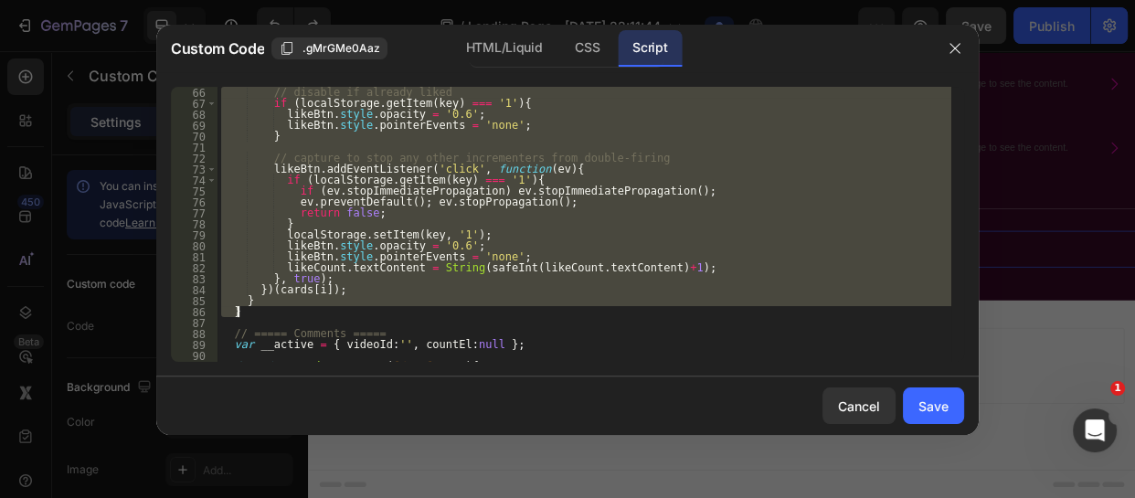
drag, startPoint x: 227, startPoint y: 196, endPoint x: 376, endPoint y: 313, distance: 189.4
click at [376, 313] on div "// disable if already liked if ( localStorage . getItem ( key ) === '1' ) { lik…" at bounding box center [584, 235] width 734 height 297
type textarea "} }"
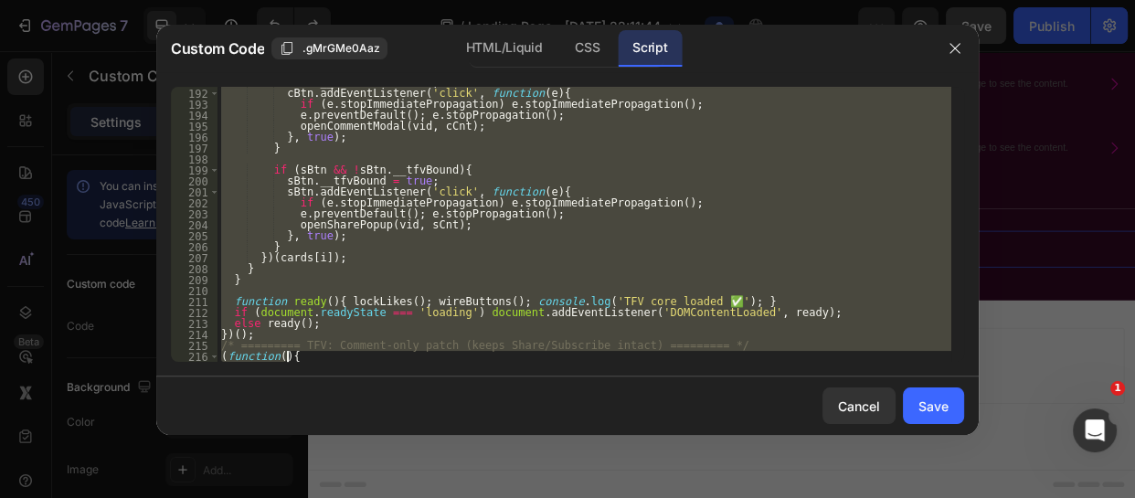
scroll to position [2126, 0]
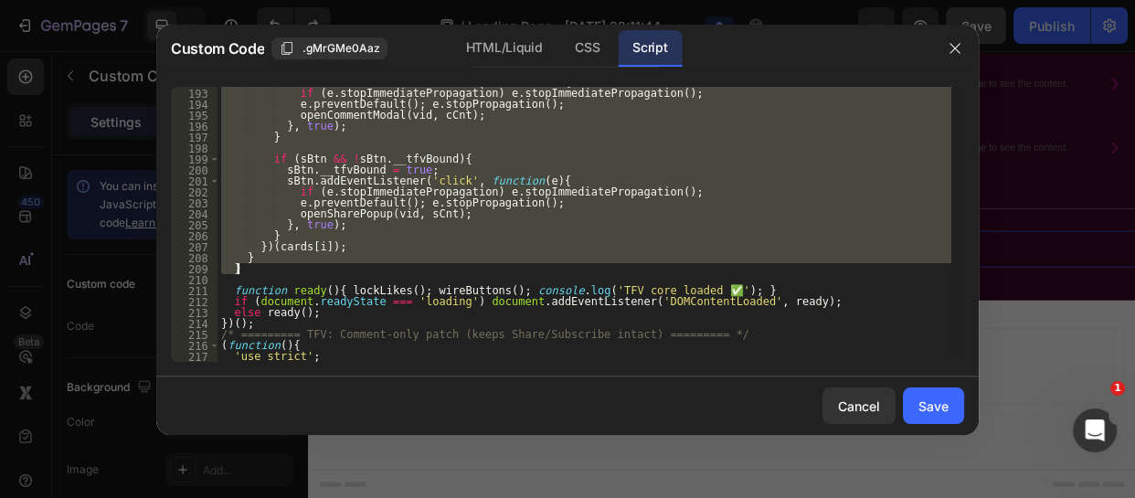
drag, startPoint x: 229, startPoint y: 108, endPoint x: 348, endPoint y: 271, distance: 202.2
click at [348, 271] on div "cBtn . addEventListener ( 'click' , function ( e ) { if ( e . stopImmediateProp…" at bounding box center [584, 225] width 734 height 297
type textarea "} }"
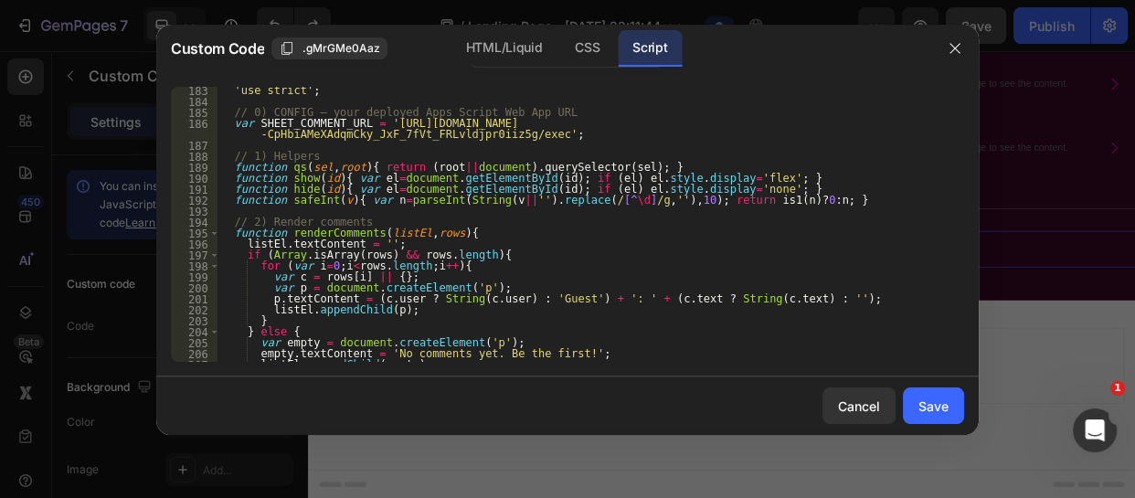
scroll to position [2019, 0]
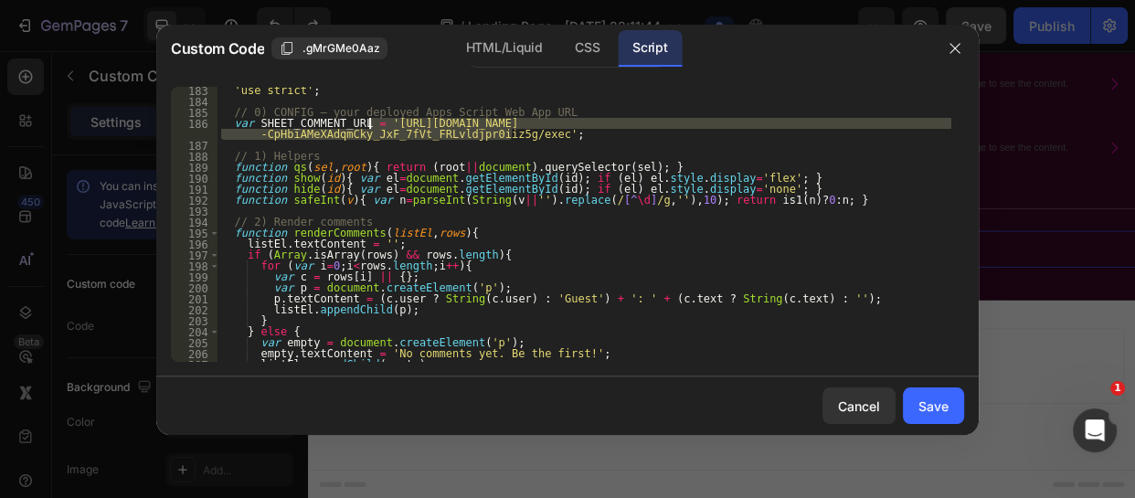
drag, startPoint x: 510, startPoint y: 132, endPoint x: 367, endPoint y: 126, distance: 142.7
click at [367, 126] on div "'use strict' ; // 0) CONFIG – your deployed Apps Script Web App URL var SHEET_C…" at bounding box center [584, 233] width 734 height 297
paste textarea "z1wJ7fZM0YZ5KnEhRaT_3IoboNTt_YP2-Ri_Nvcxmwg62iWmaJZUCoHCq3C8D_xZwf8"
type textarea "var SHEET_COMMENT_URL = '[URL][DOMAIN_NAME]';"
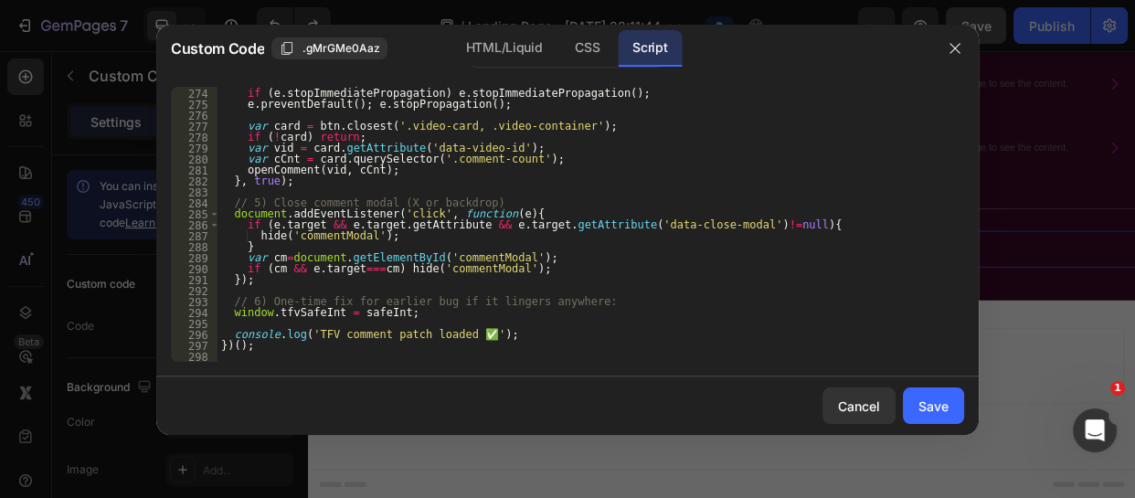
scroll to position [3025, 0]
click at [224, 355] on div "if ( ! btn ) return ; if ( e . stopImmediatePropagation ) e . stopImmediateProp…" at bounding box center [584, 225] width 734 height 297
paste textarea "})();"
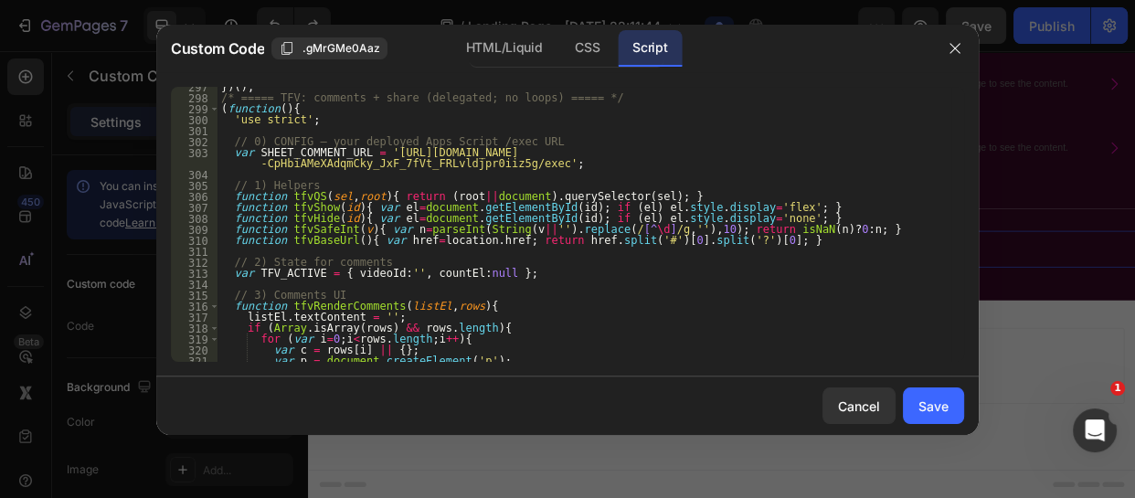
scroll to position [3251, 0]
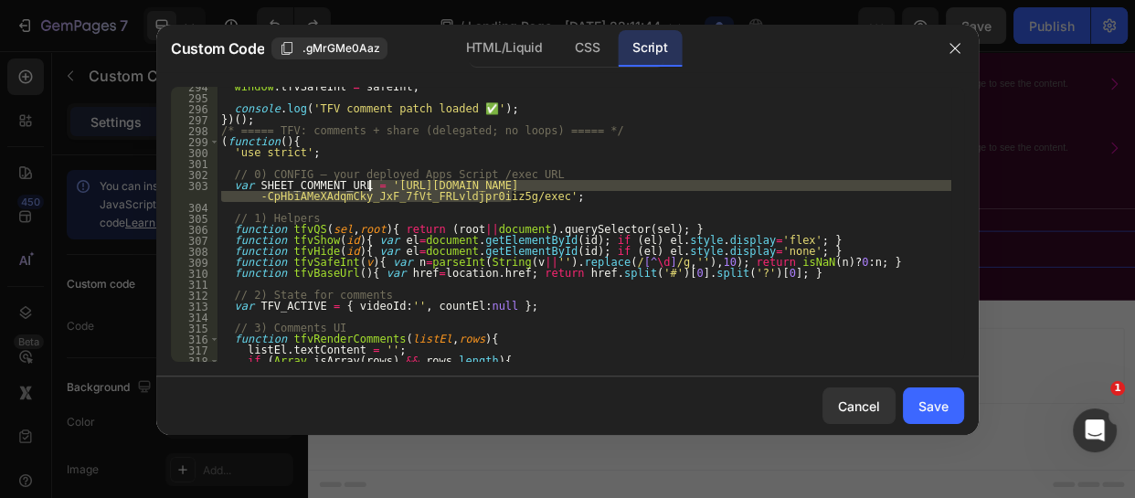
drag, startPoint x: 512, startPoint y: 197, endPoint x: 369, endPoint y: 189, distance: 142.8
click at [369, 189] on div "window . tfvSafeInt = safeInt ; console . log ( 'TFV comment patch loaded ✅' ) …" at bounding box center [584, 229] width 734 height 297
paste textarea "z1wJ7fZM0YZ5KnEhRaT_3IoboNTt_YP2-Ri_Nvcxmwg62iWmaJZUCoHCq3C8D_xZwf8"
type textarea "var SHEET_COMMENT_URL = '[URL][DOMAIN_NAME]';"
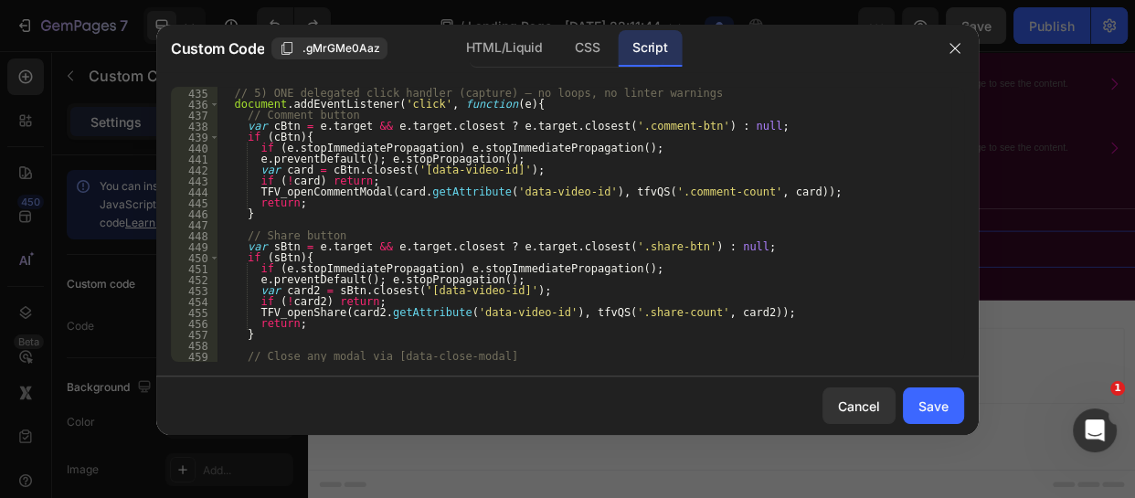
scroll to position [4879, 0]
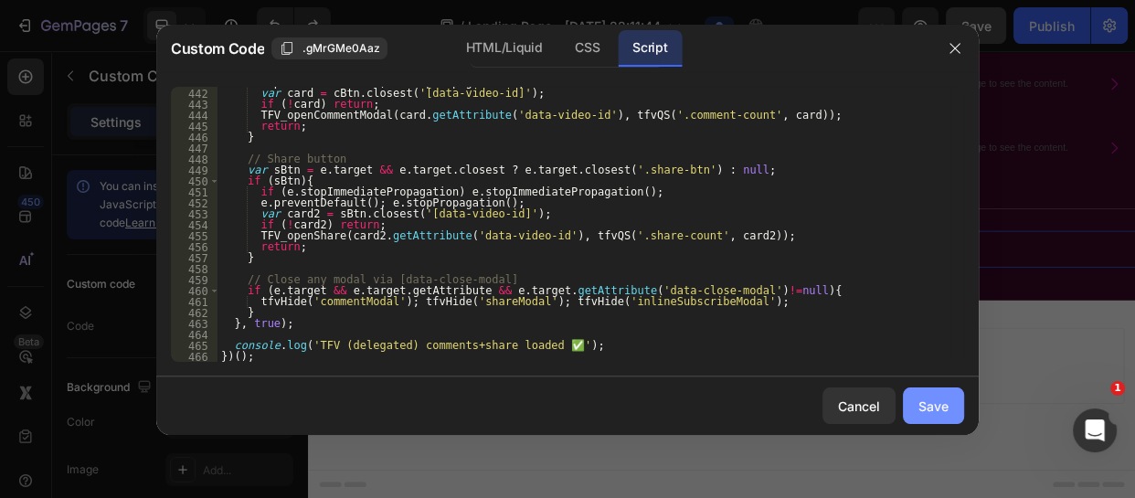
click at [932, 397] on div "Save" at bounding box center [933, 406] width 30 height 19
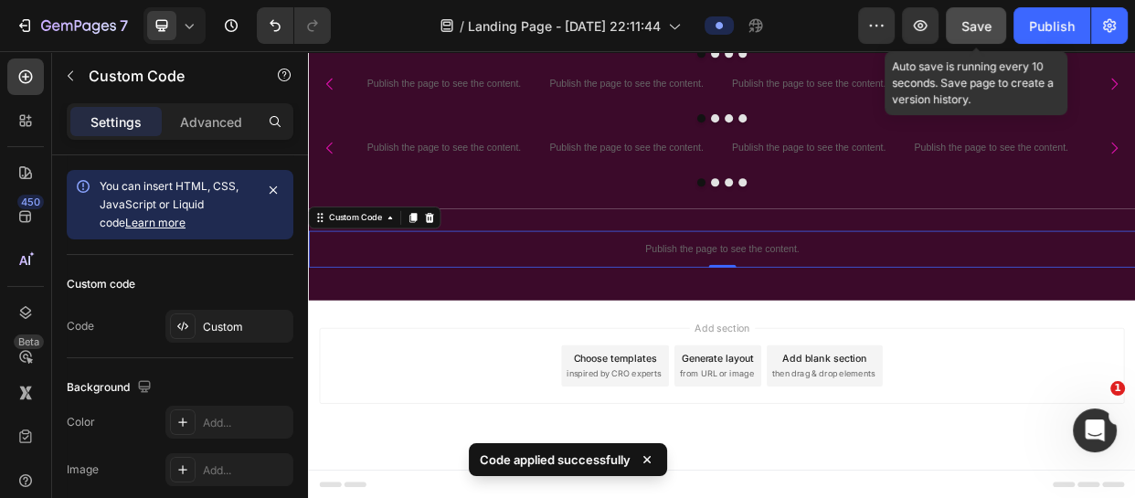
click at [954, 22] on button "Save" at bounding box center [976, 25] width 60 height 37
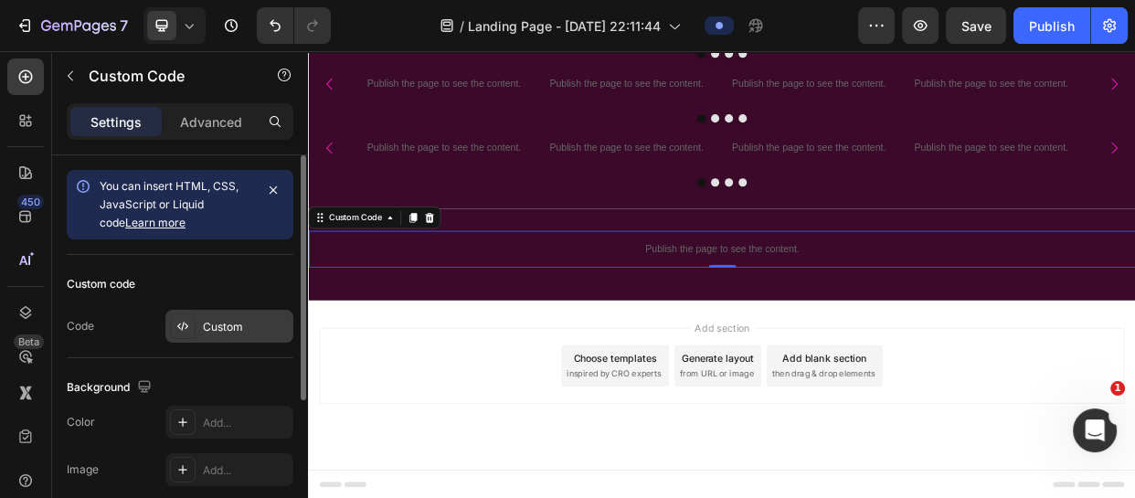
click at [212, 322] on div "Custom" at bounding box center [246, 327] width 86 height 16
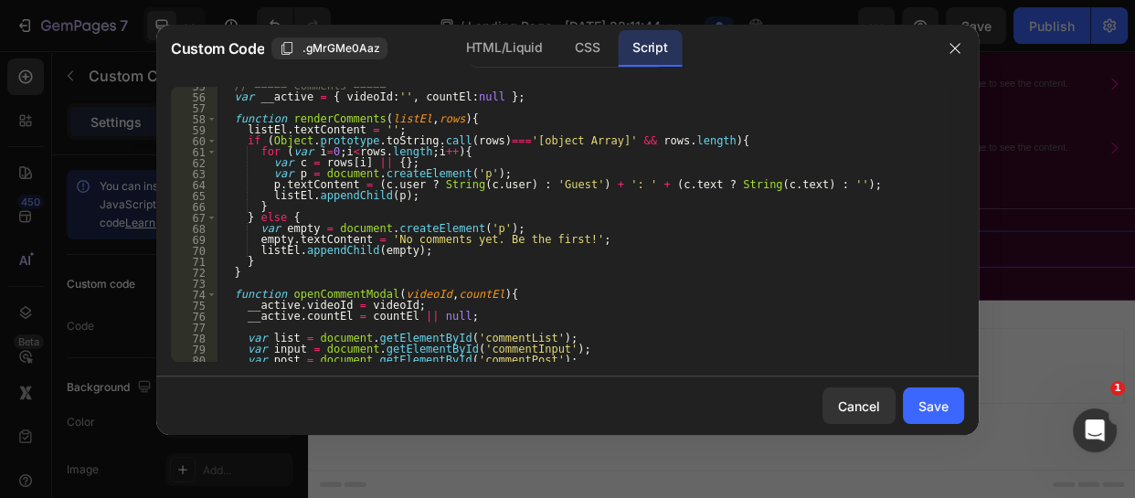
scroll to position [620, 0]
